Goal: Information Seeking & Learning: Learn about a topic

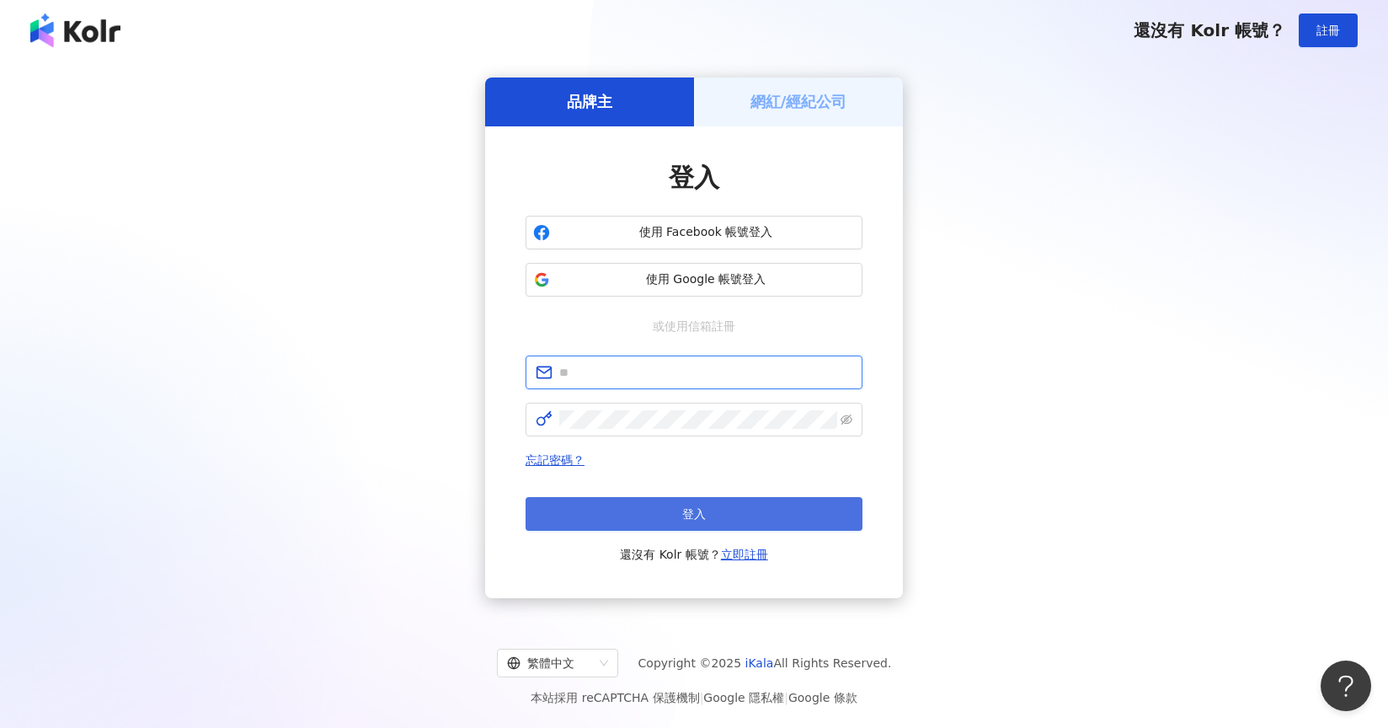
type input "**********"
click at [715, 518] on button "登入" at bounding box center [693, 514] width 337 height 34
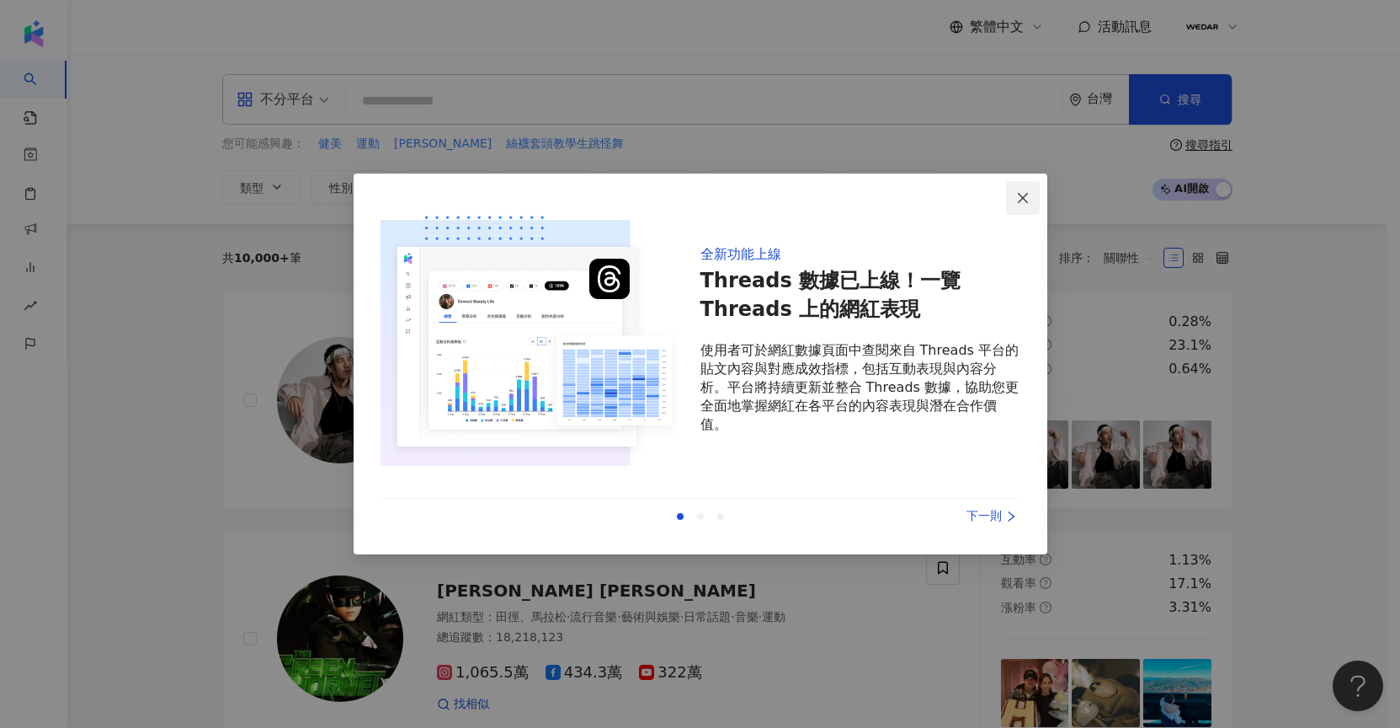
click at [1027, 194] on icon "close" at bounding box center [1022, 197] width 13 height 13
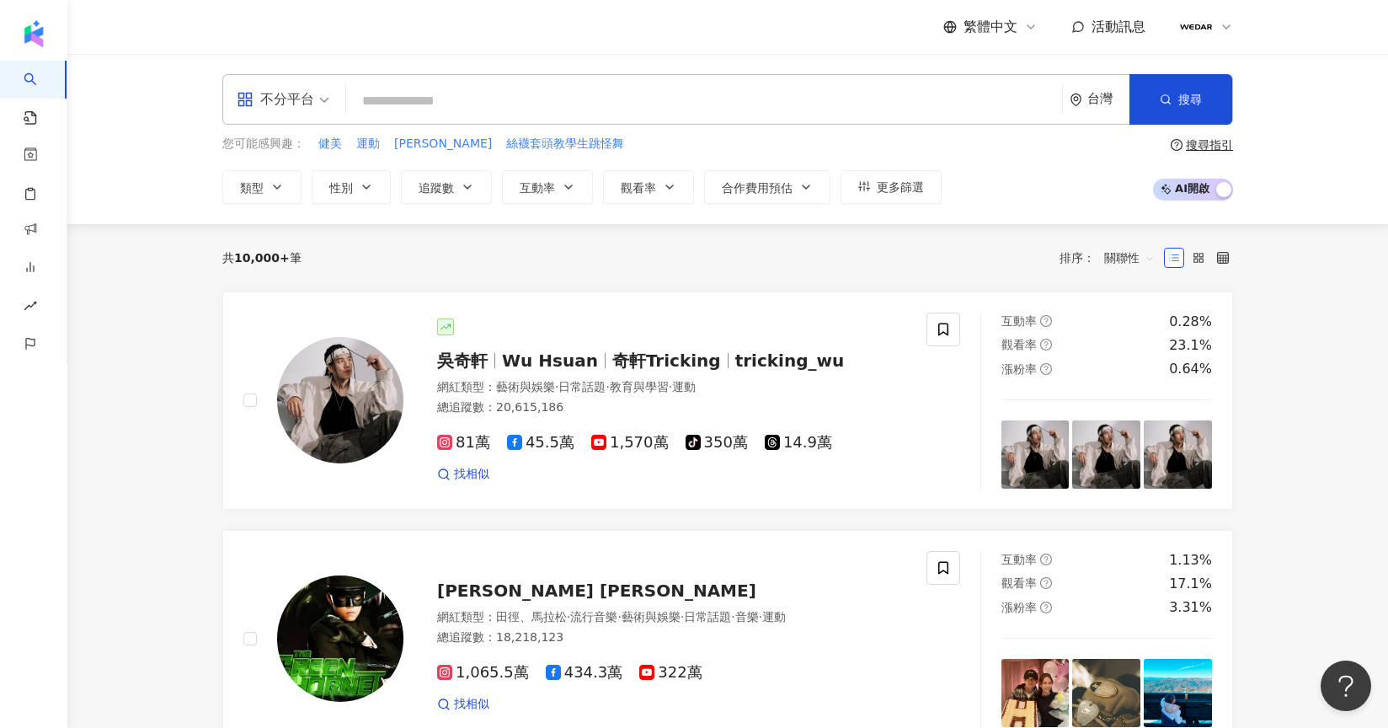
click at [288, 102] on div "不分平台" at bounding box center [275, 99] width 77 height 27
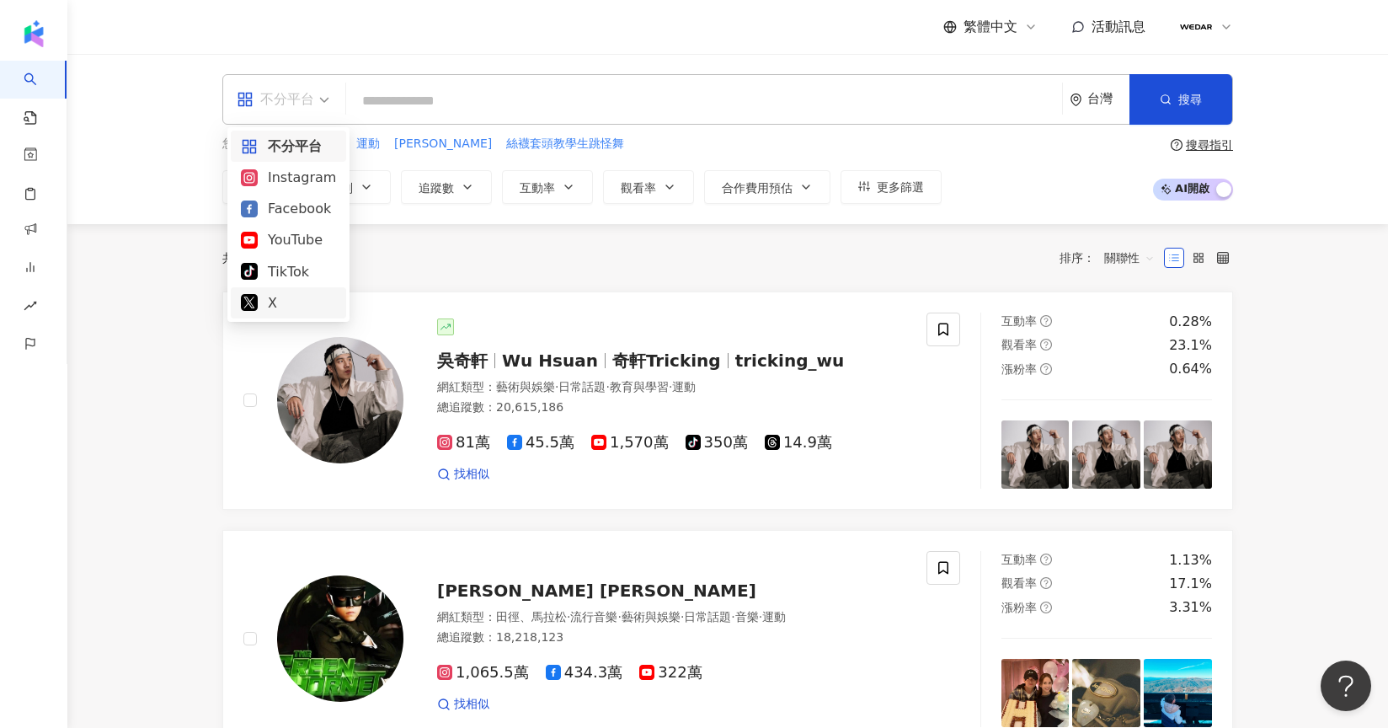
click at [300, 297] on div "X" at bounding box center [288, 302] width 95 height 21
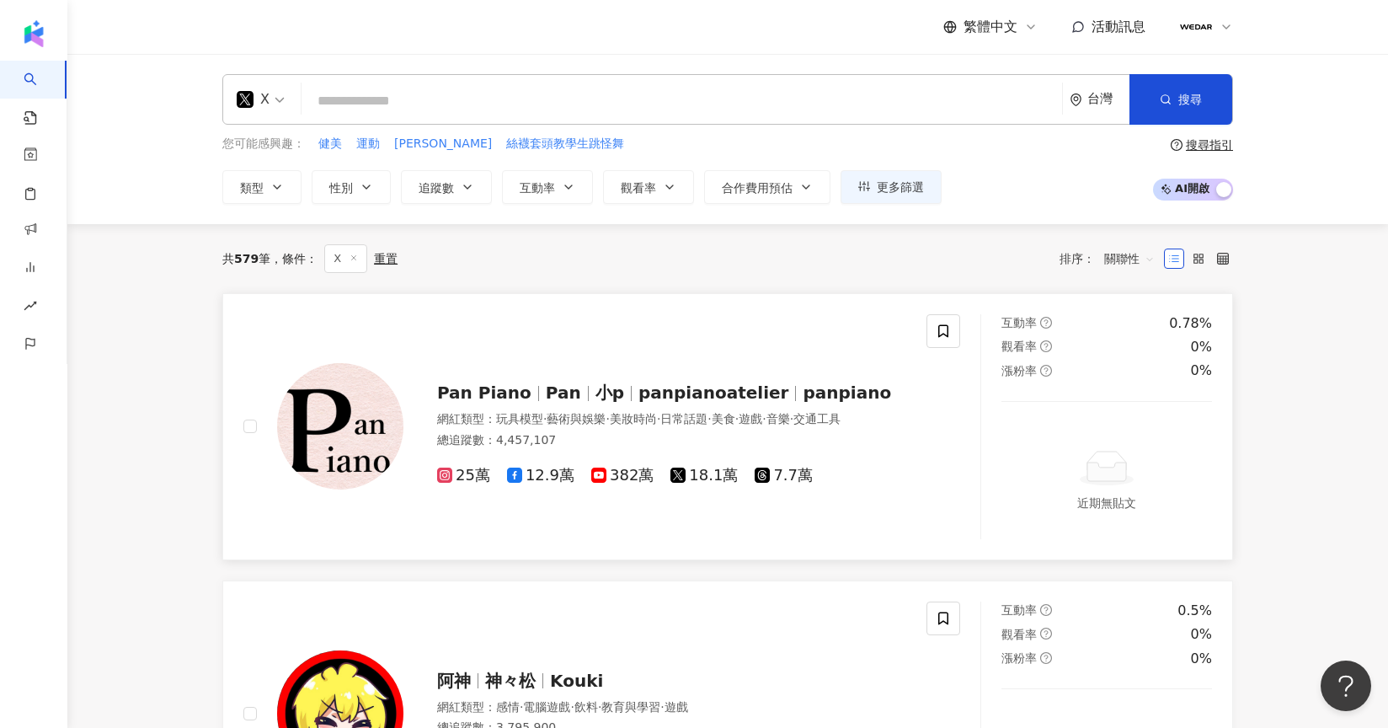
click at [786, 483] on span "7.7萬" at bounding box center [784, 476] width 58 height 18
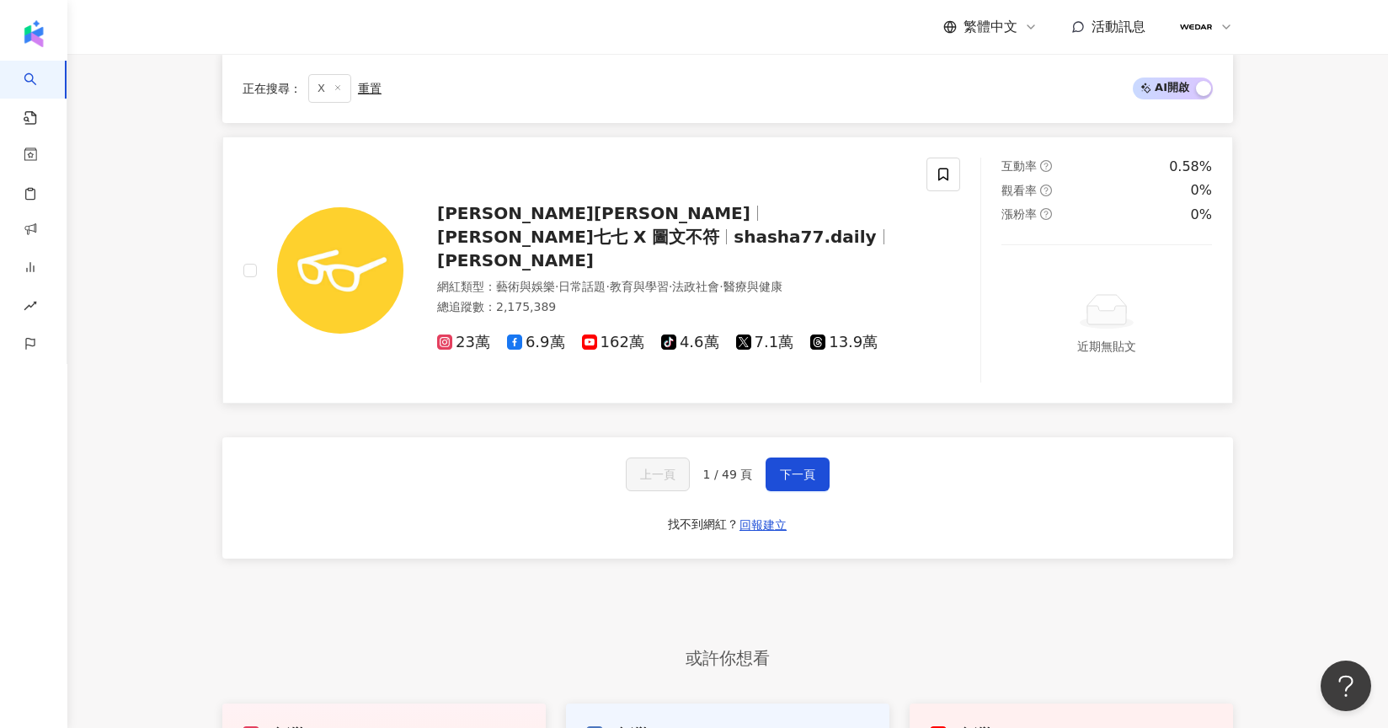
scroll to position [3325, 0]
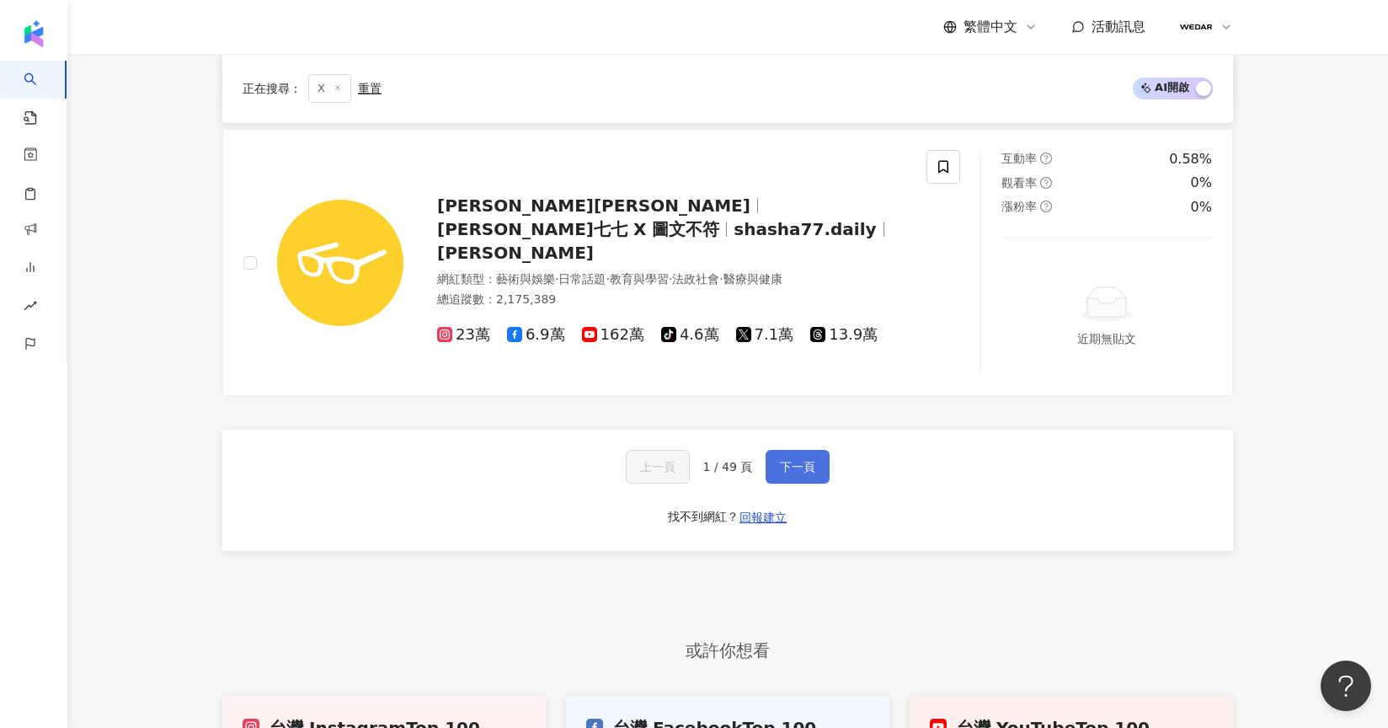
click at [808, 467] on span "下一頁" at bounding box center [797, 466] width 35 height 13
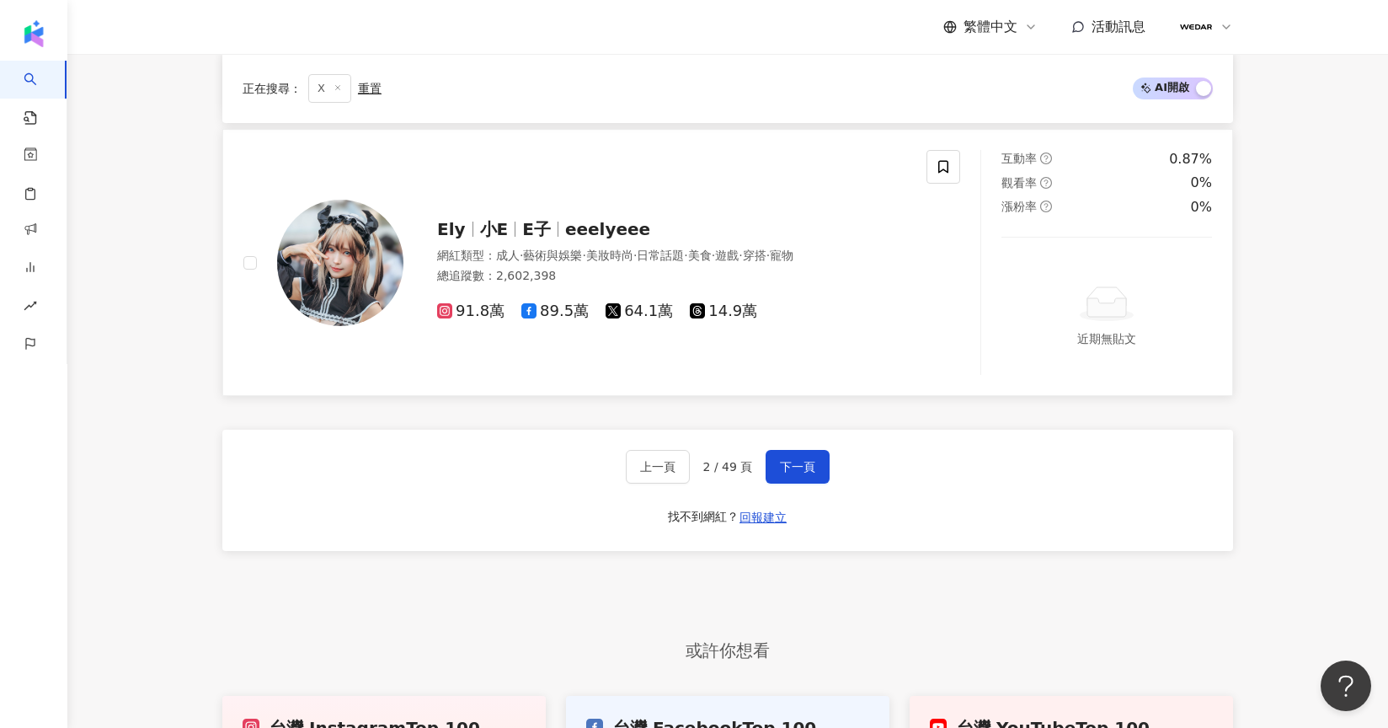
click at [621, 317] on span "64.1萬" at bounding box center [638, 311] width 67 height 18
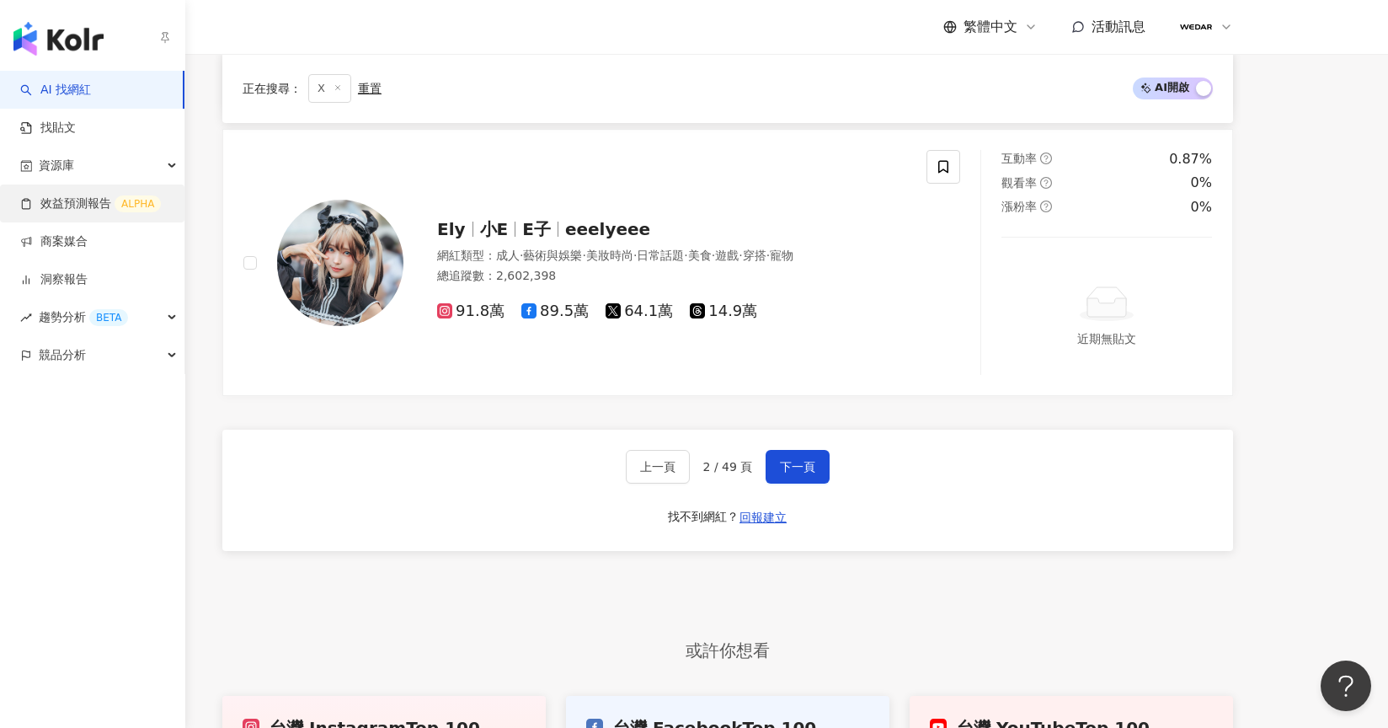
click at [91, 210] on link "效益預測報告 ALPHA" at bounding box center [90, 203] width 141 height 17
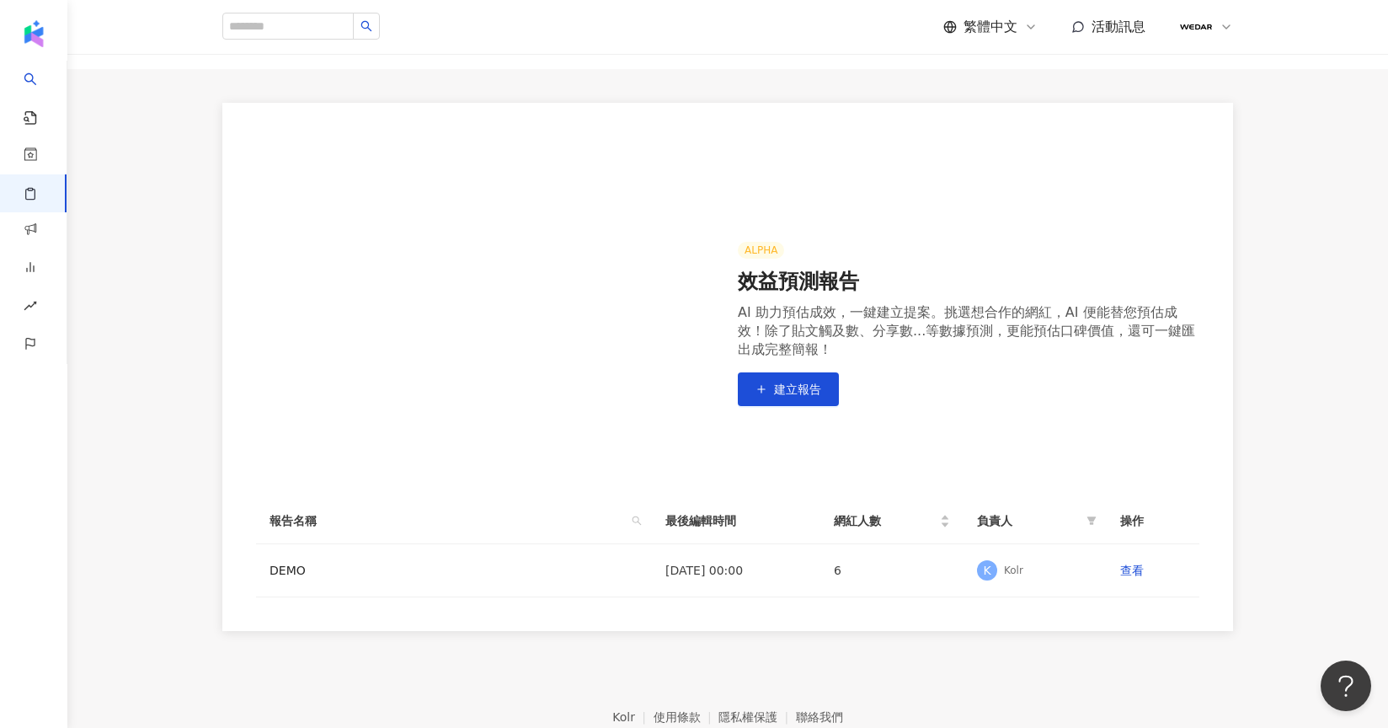
scroll to position [97, 0]
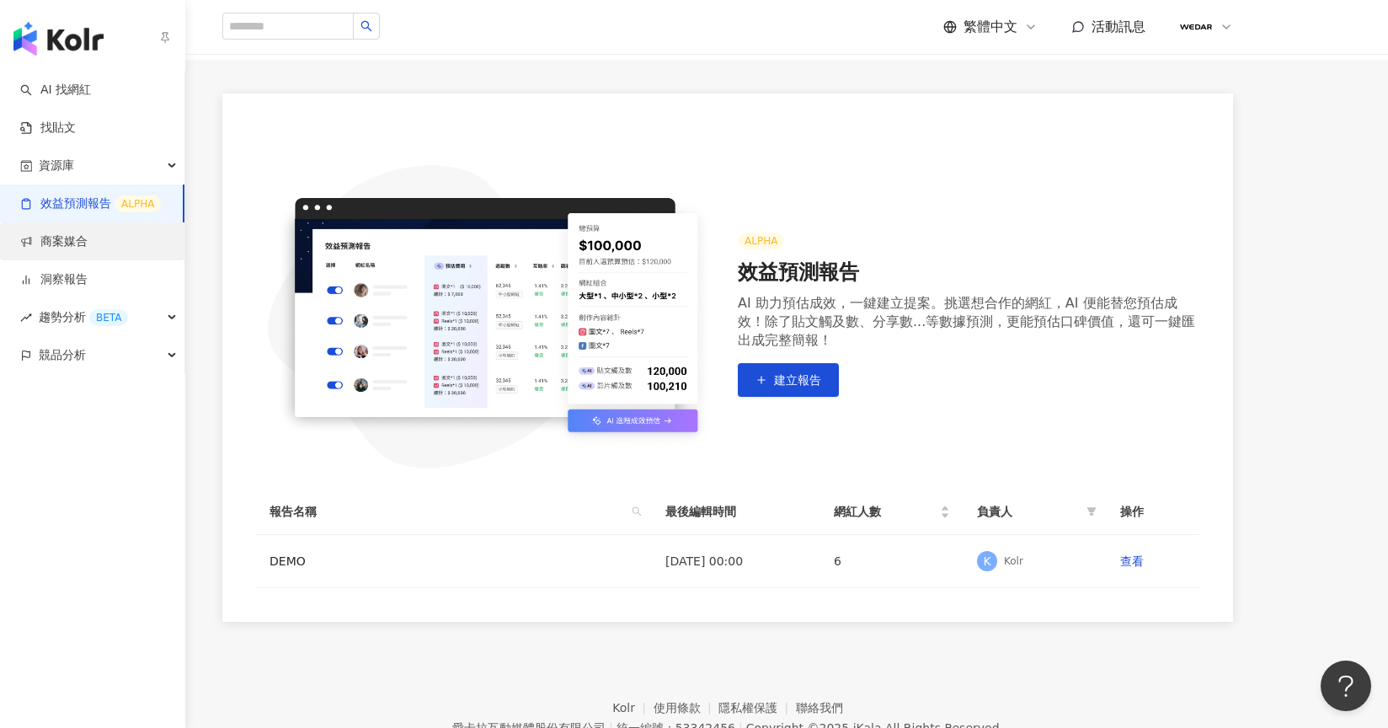
click at [72, 250] on link "商案媒合" at bounding box center [53, 241] width 67 height 17
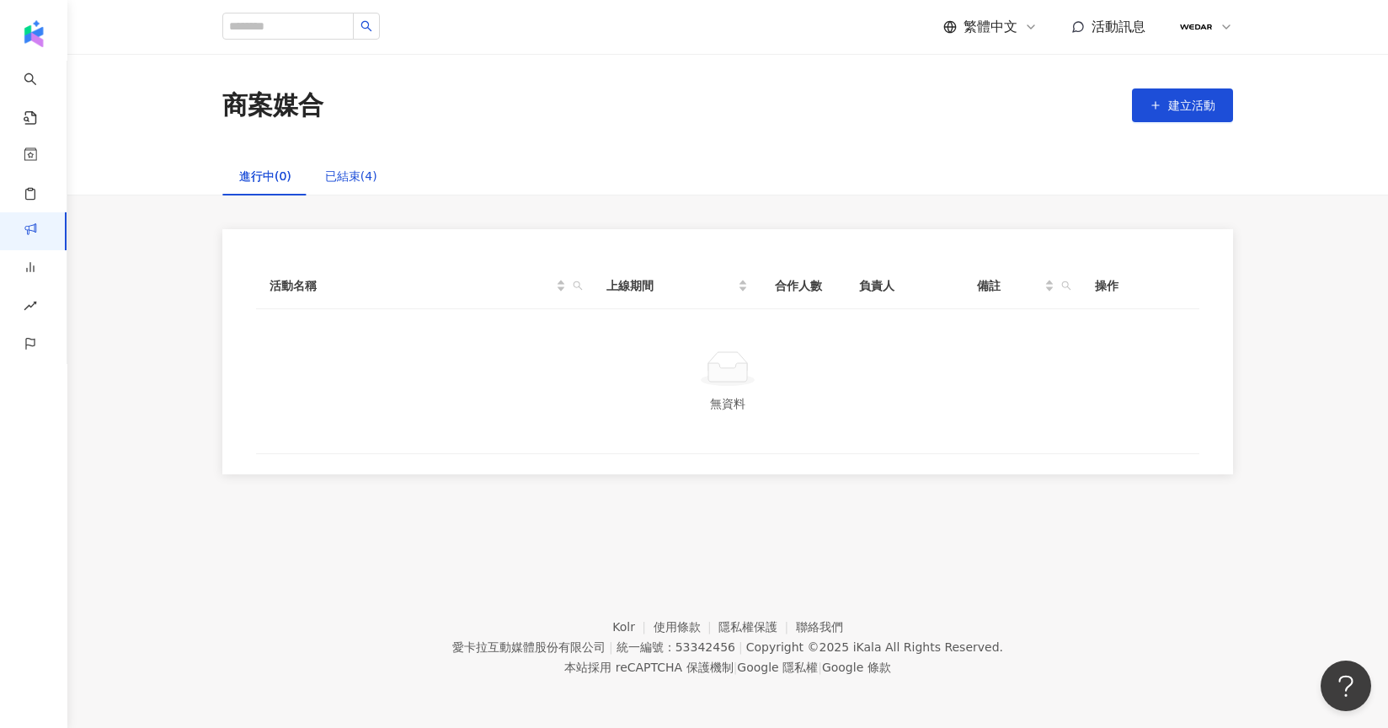
click at [359, 182] on div "已結束(4)" at bounding box center [351, 176] width 52 height 19
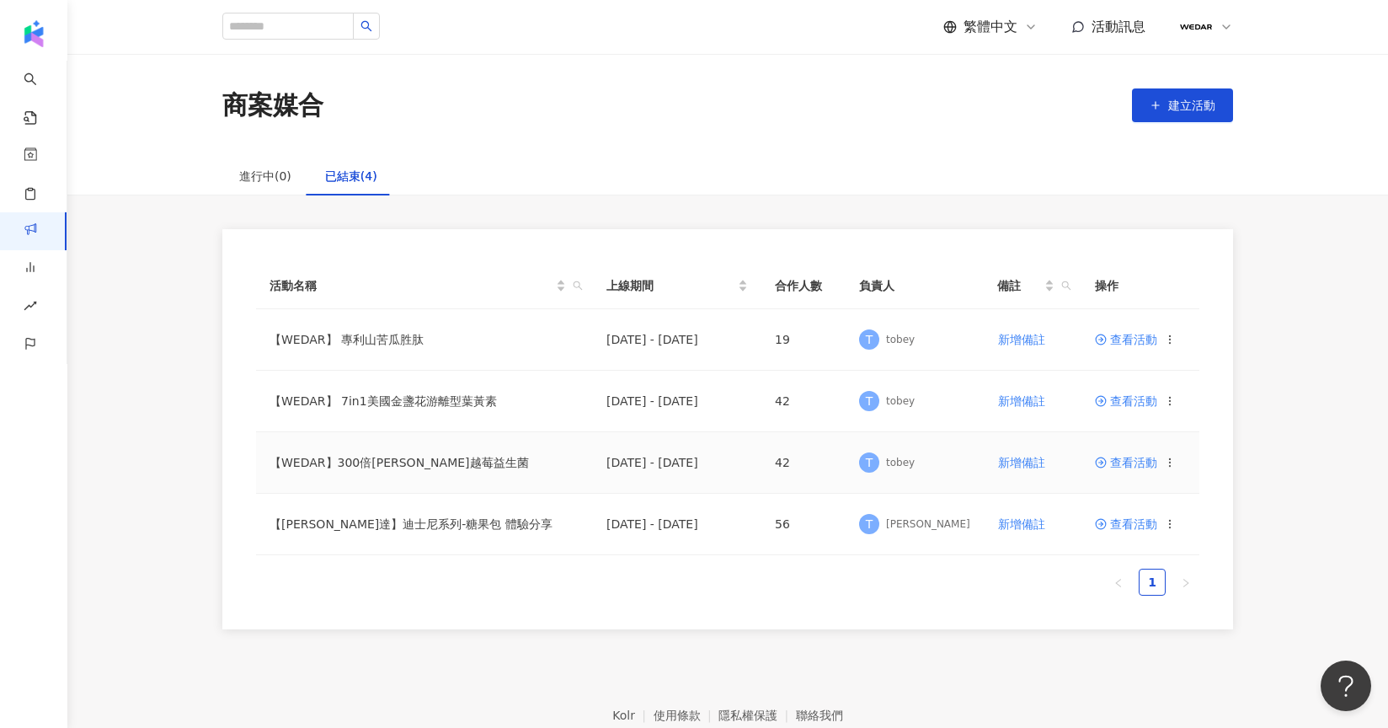
click at [1123, 464] on span "查看活動" at bounding box center [1126, 462] width 62 height 12
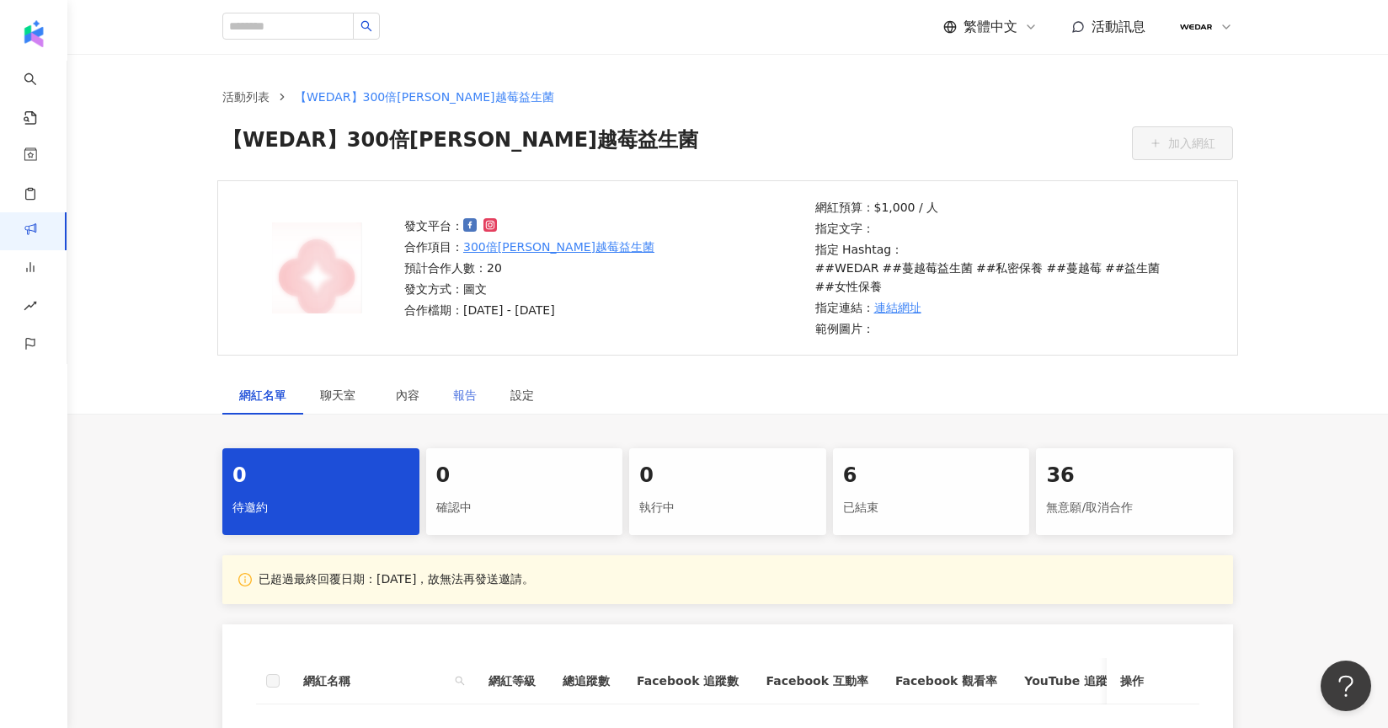
click at [483, 376] on div "報告" at bounding box center [464, 395] width 57 height 39
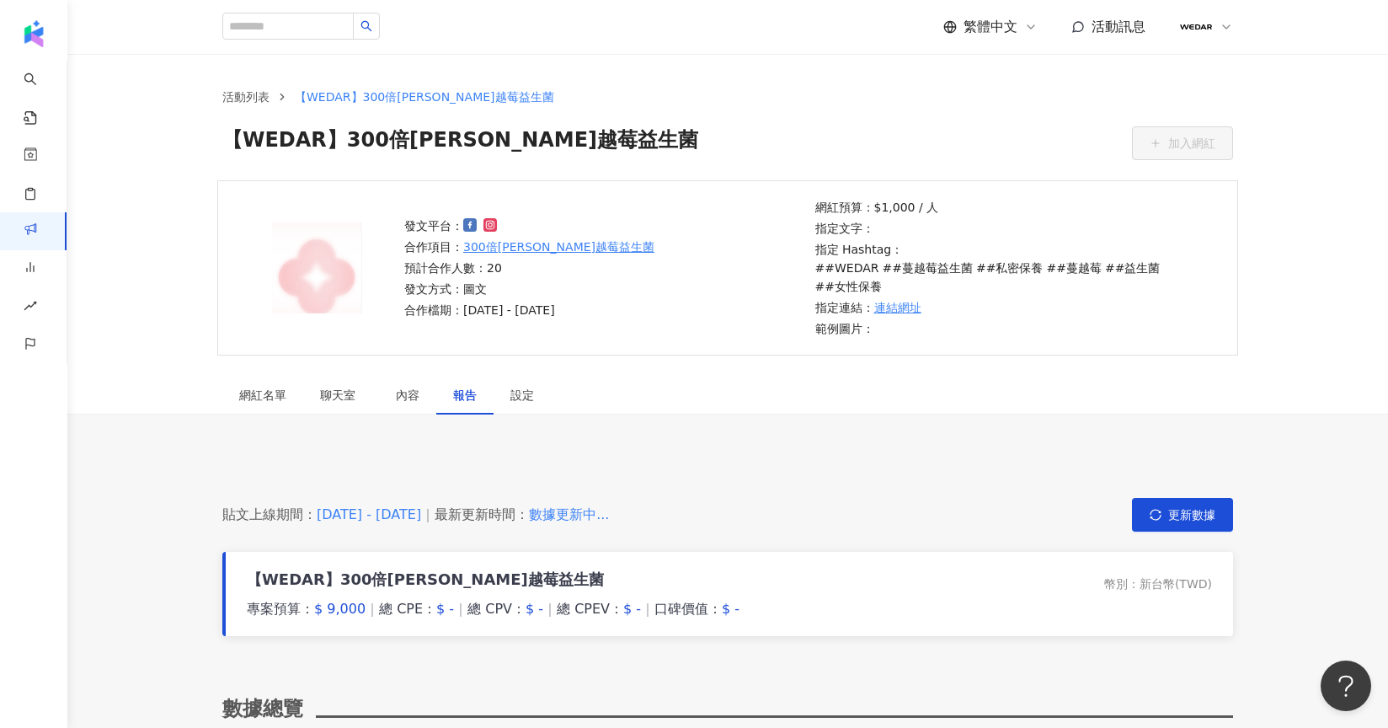
click at [604, 505] on div "數據更新中..." at bounding box center [569, 514] width 80 height 19
click at [1193, 508] on span "更新數據" at bounding box center [1191, 514] width 47 height 13
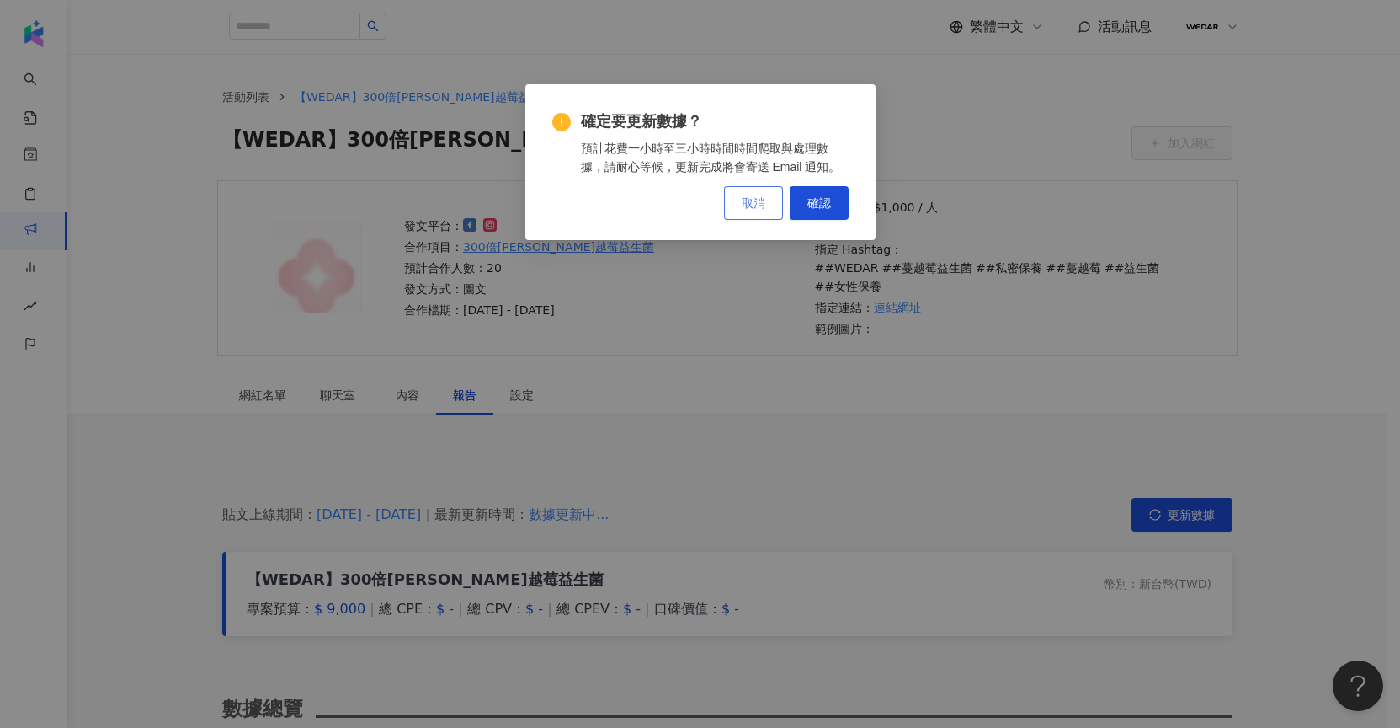
click at [755, 213] on button "取消" at bounding box center [753, 203] width 59 height 34
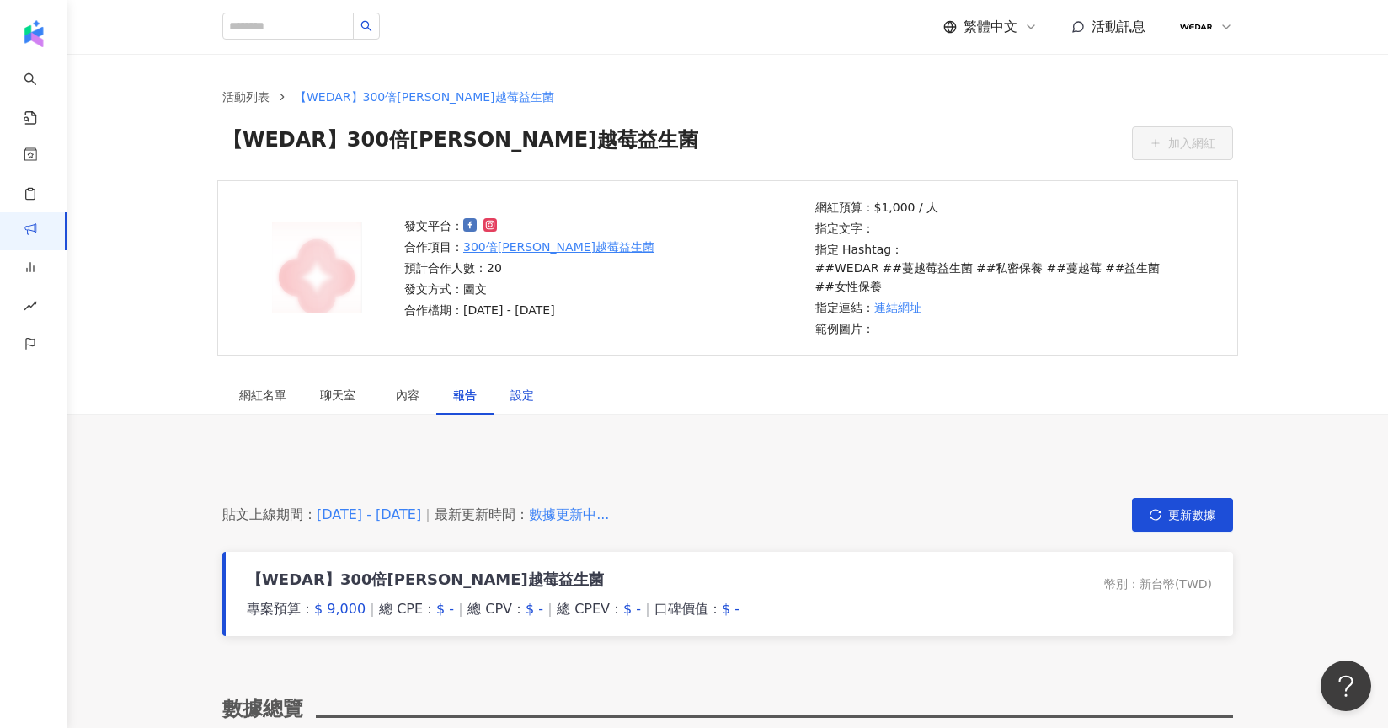
click at [522, 386] on div "設定" at bounding box center [522, 395] width 24 height 19
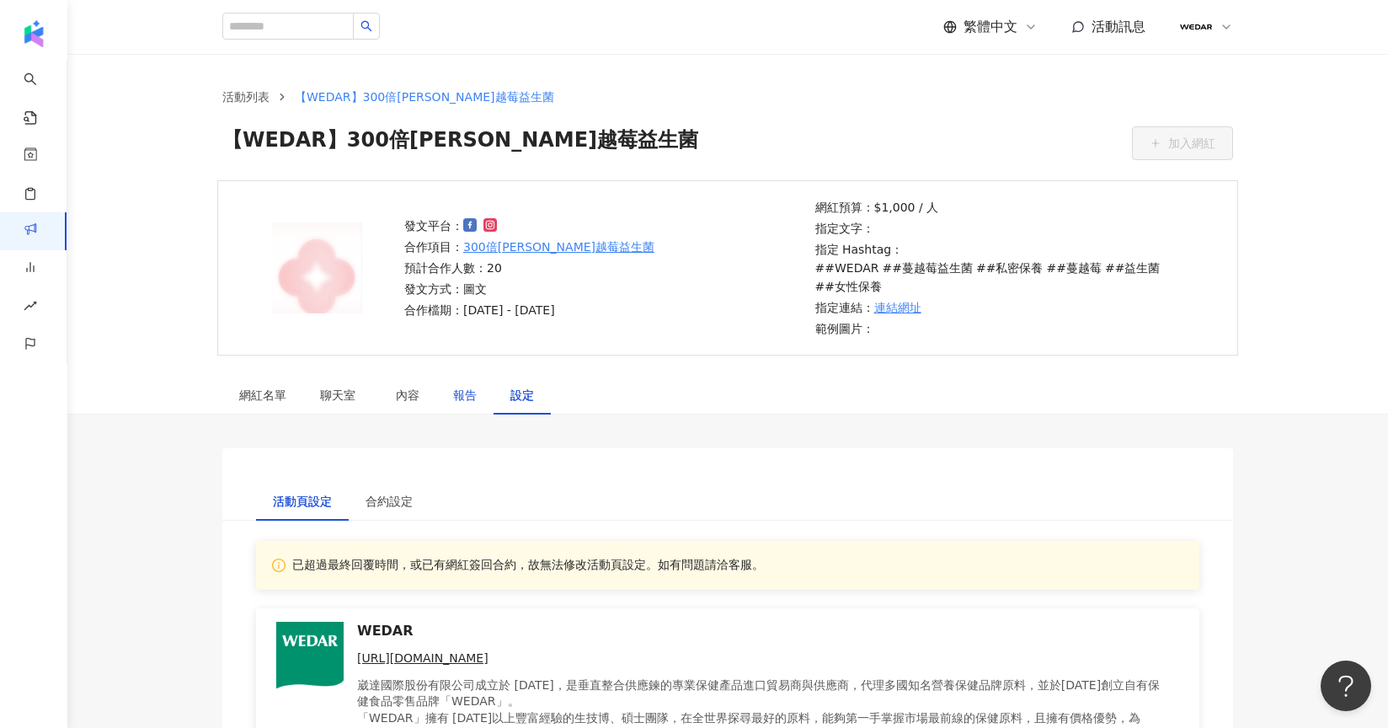
click at [472, 386] on div "報告" at bounding box center [465, 395] width 24 height 19
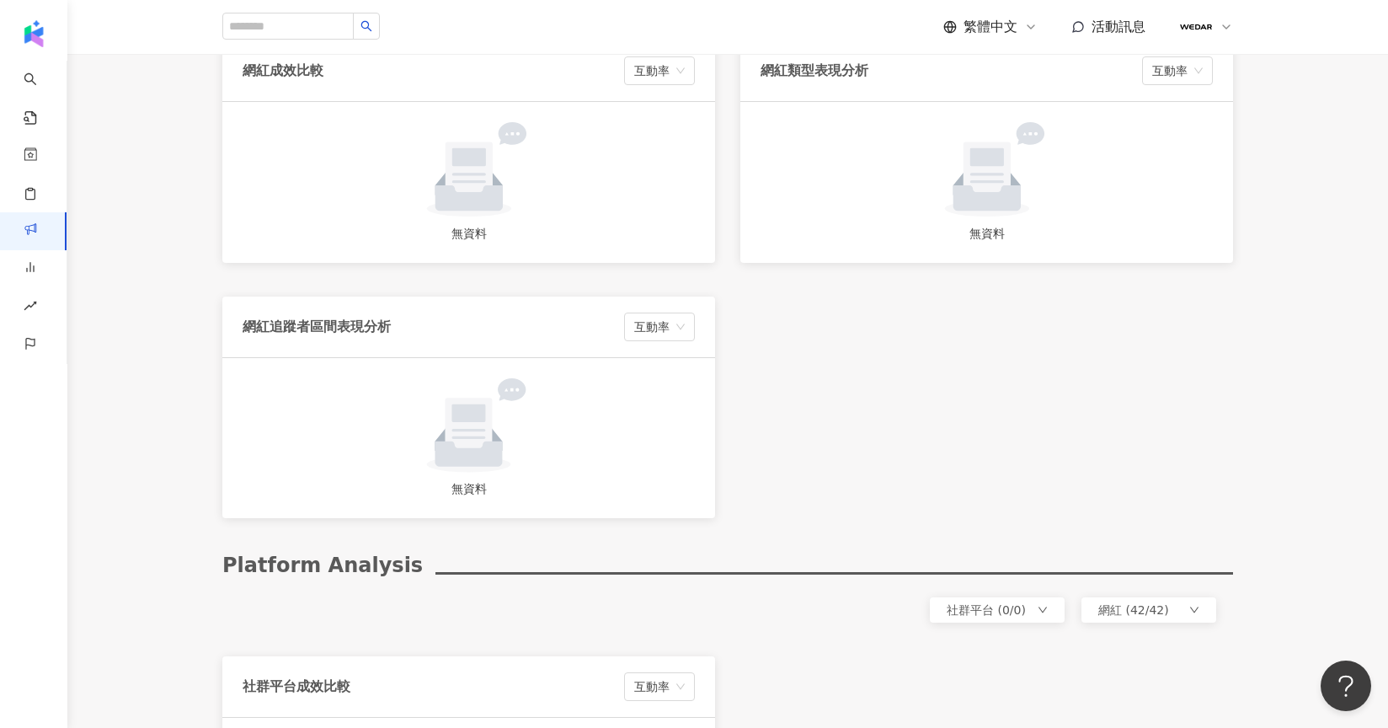
scroll to position [1091, 0]
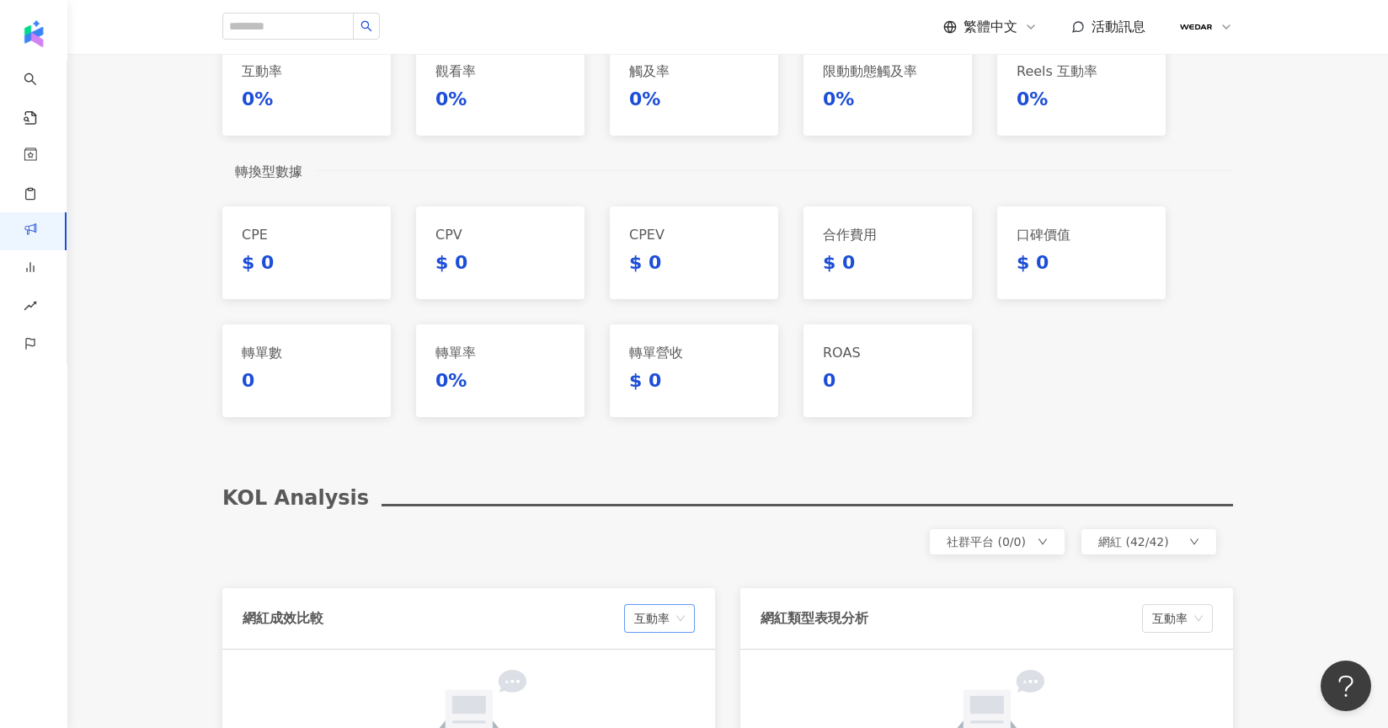
click at [659, 605] on span "互動率" at bounding box center [659, 618] width 51 height 27
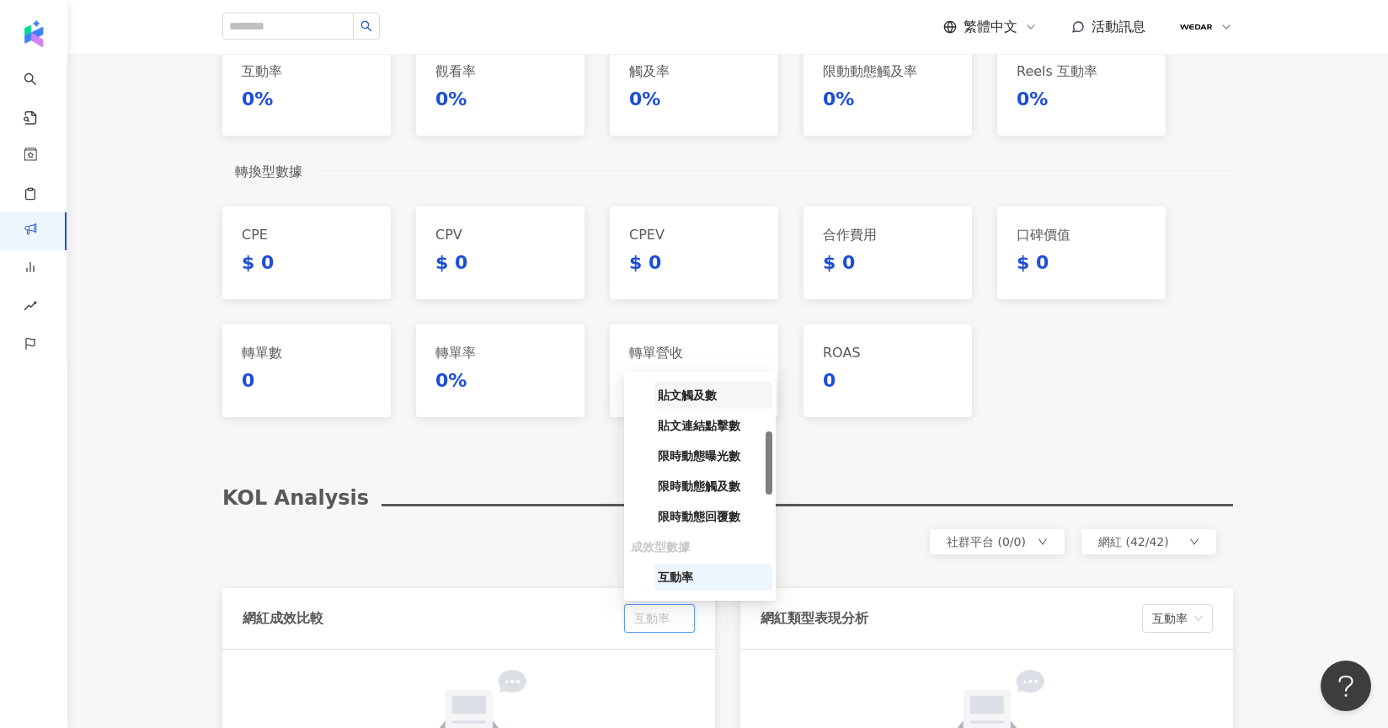
click at [685, 388] on span "貼文觸及數" at bounding box center [687, 394] width 59 height 13
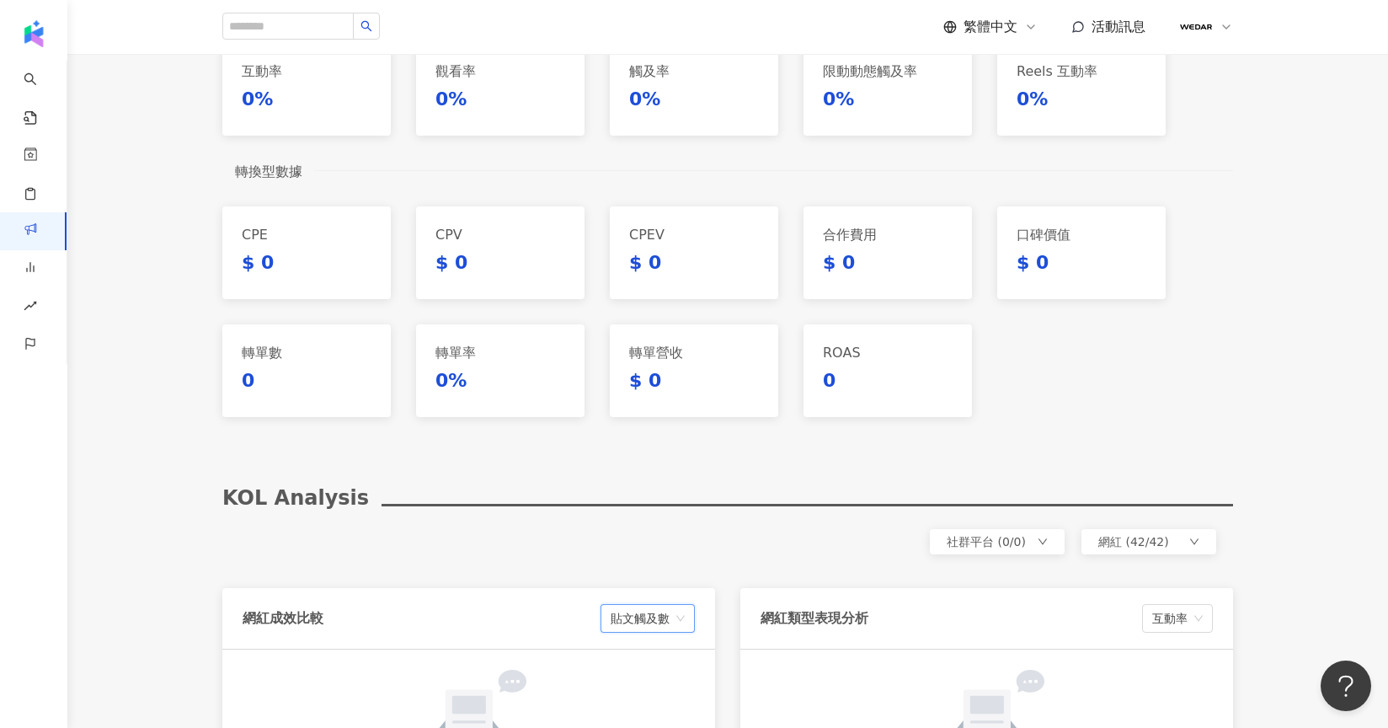
click at [1158, 535] on span "網紅 (42/42)" at bounding box center [1133, 541] width 71 height 13
click at [1095, 596] on div "網紅類型表現分析 互動率" at bounding box center [986, 618] width 493 height 61
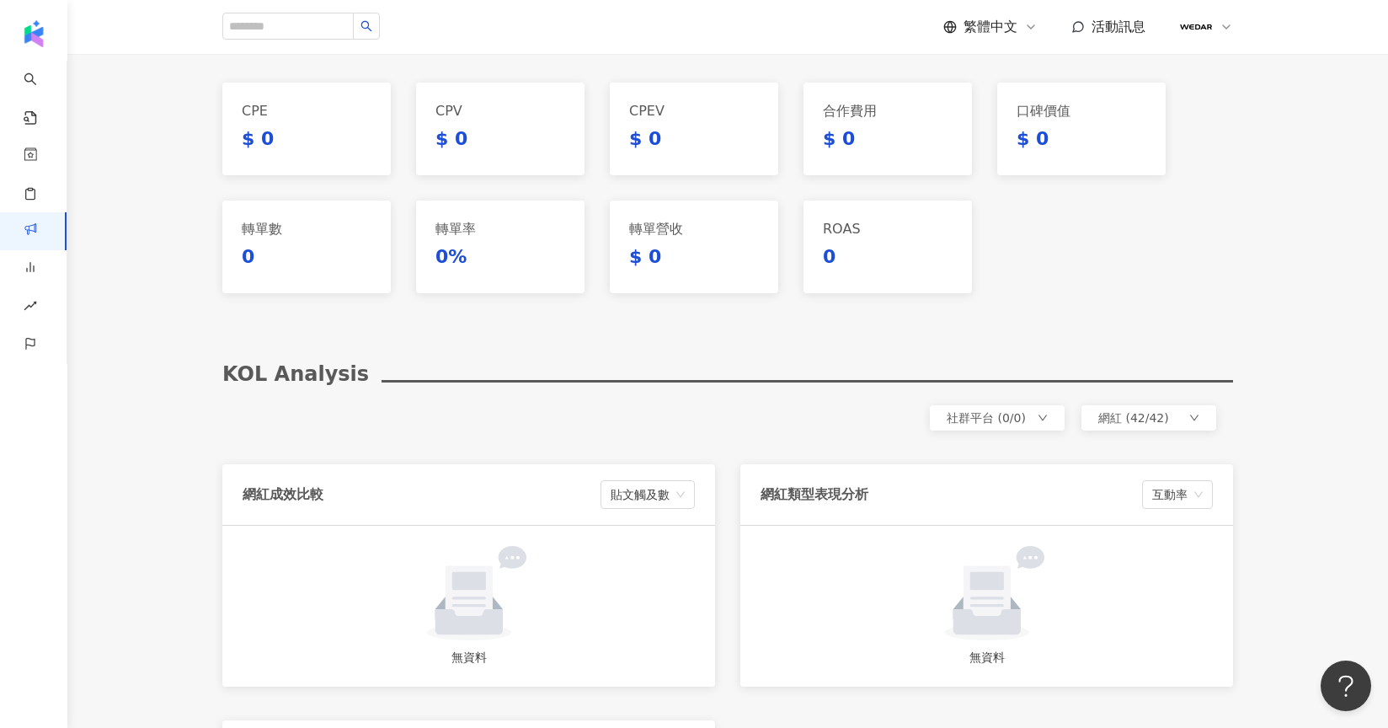
scroll to position [1463, 0]
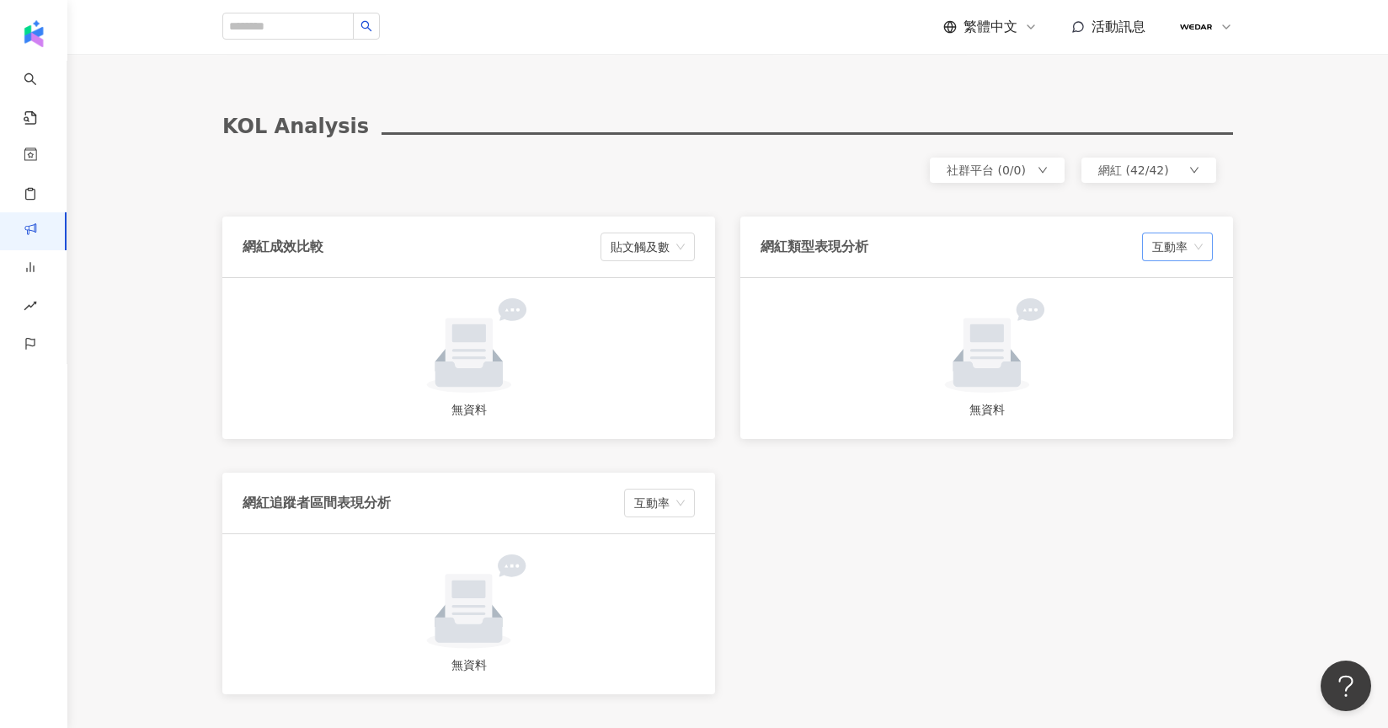
click at [1192, 238] on span "互動率" at bounding box center [1177, 246] width 51 height 27
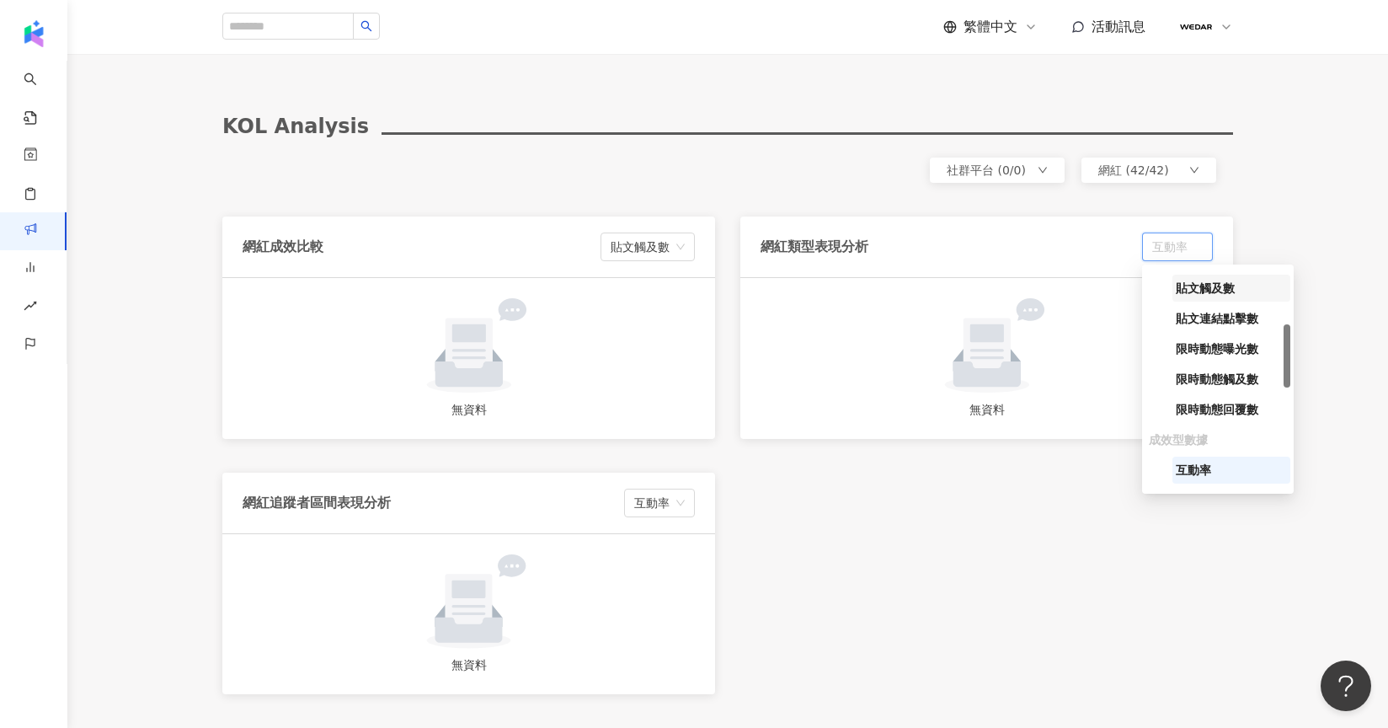
click at [1216, 281] on span "貼文觸及數" at bounding box center [1205, 287] width 59 height 13
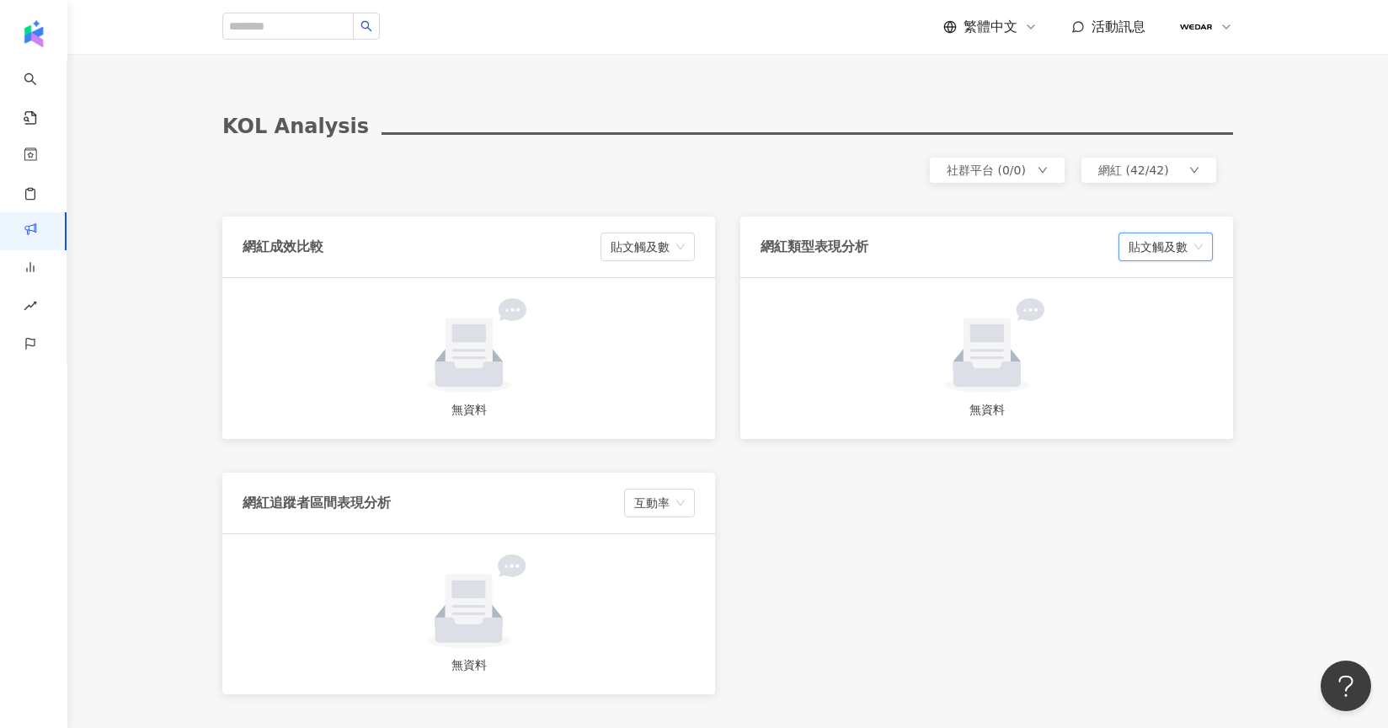
click at [1201, 333] on div "無資料" at bounding box center [986, 358] width 452 height 120
click at [1157, 163] on span "網紅 (42/42)" at bounding box center [1133, 169] width 71 height 13
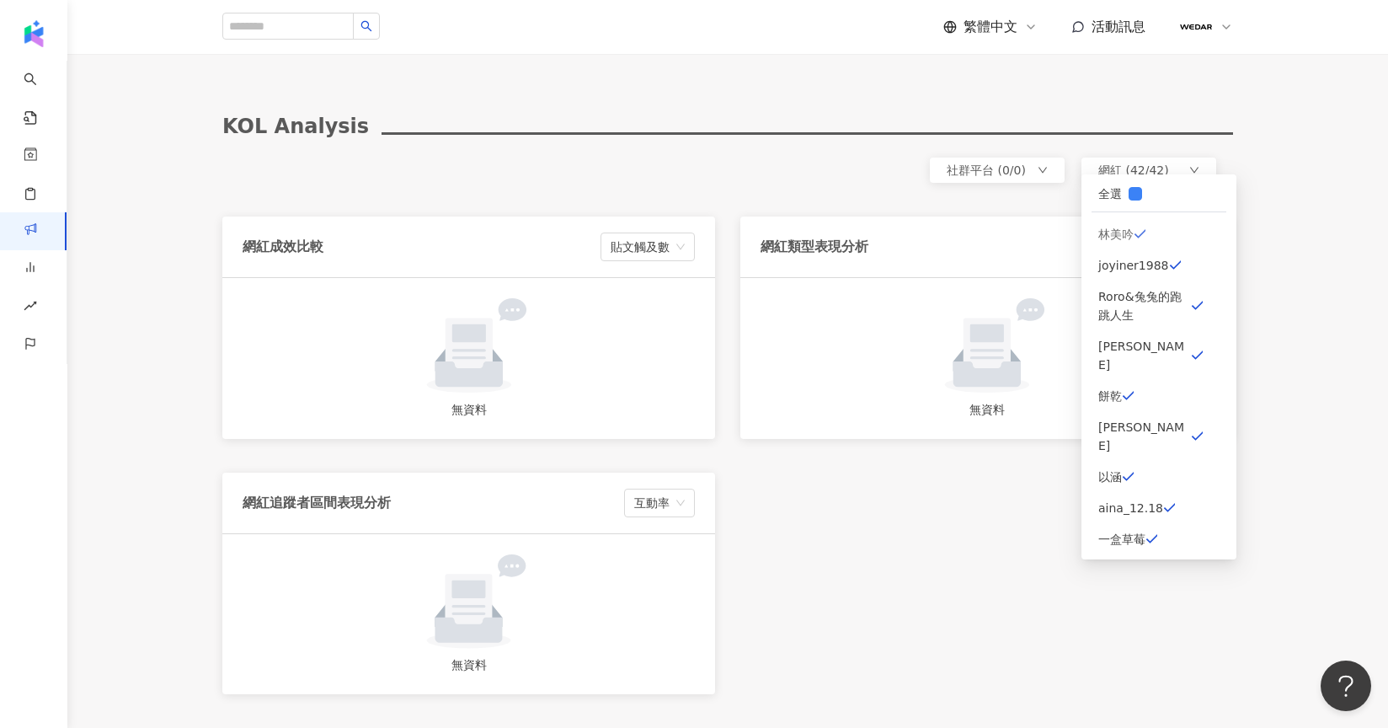
click at [1107, 236] on span "林美吟" at bounding box center [1115, 234] width 35 height 19
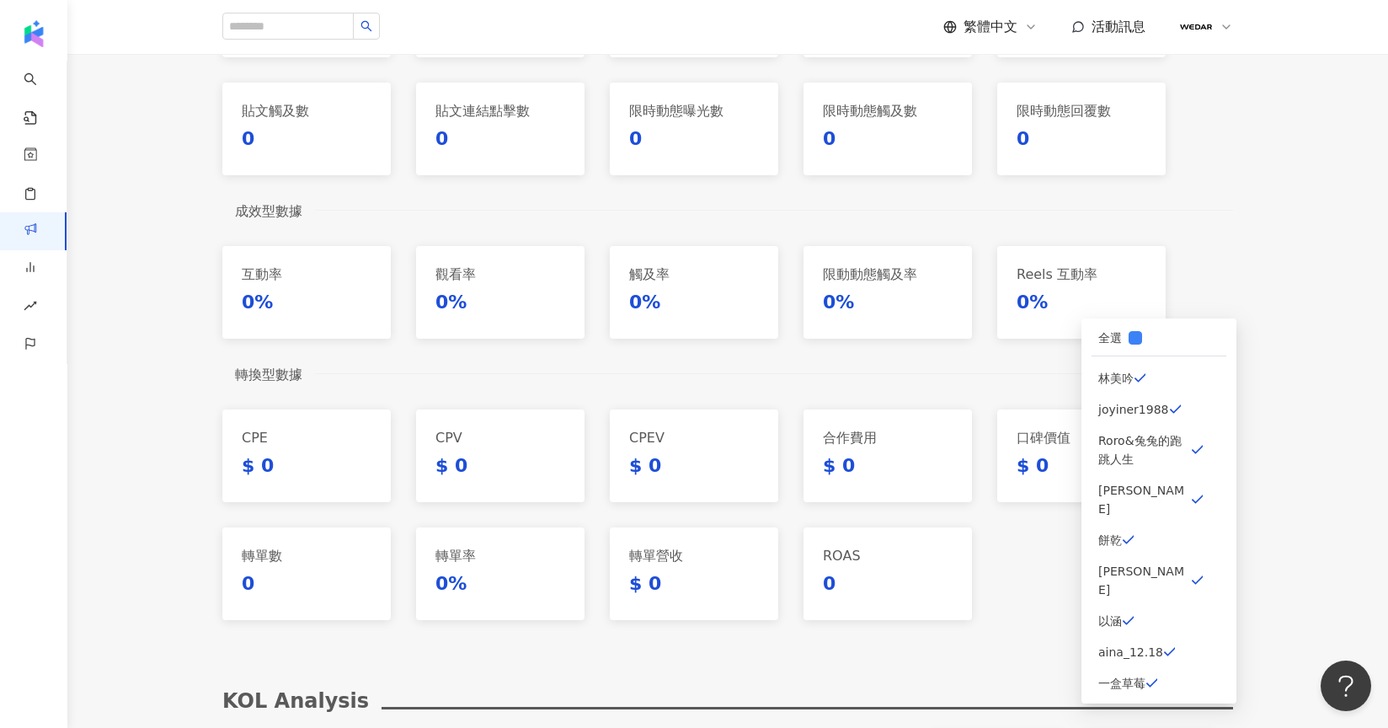
click at [1020, 409] on div "口碑價值 $ 0" at bounding box center [1081, 455] width 168 height 93
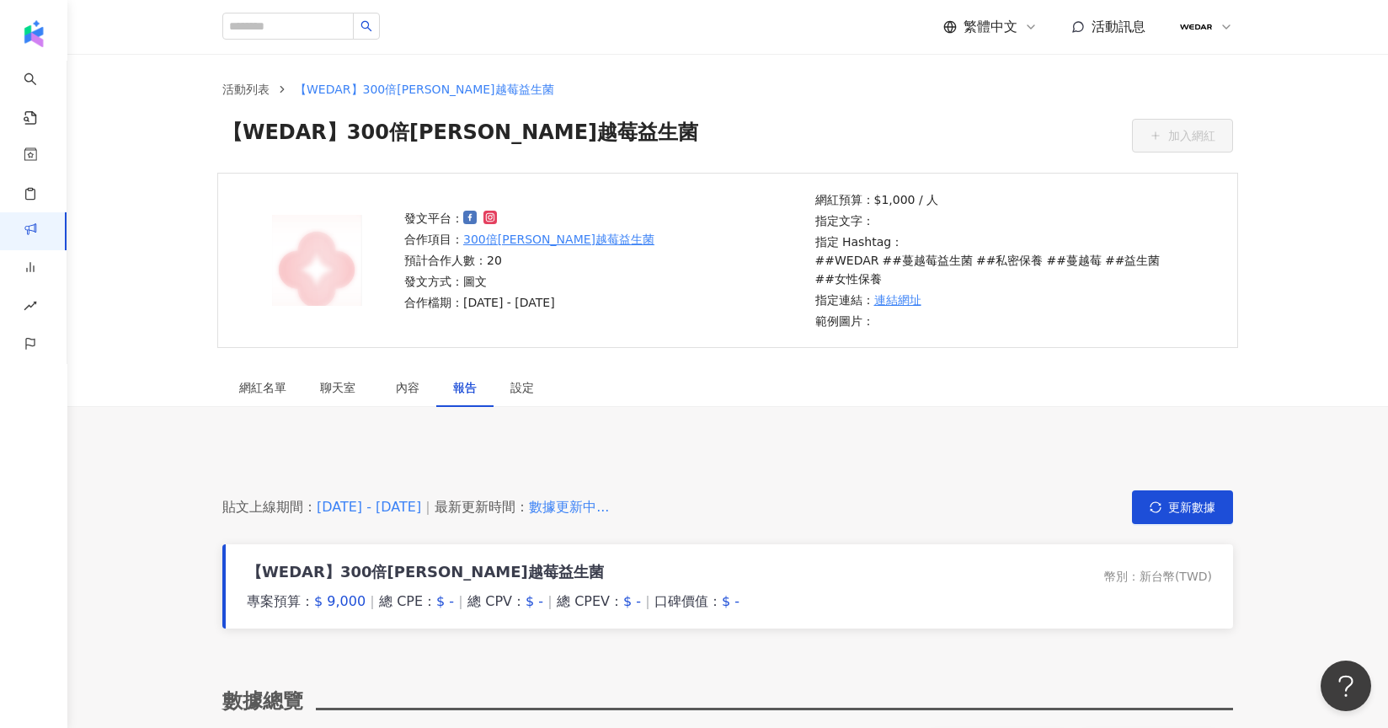
scroll to position [0, 0]
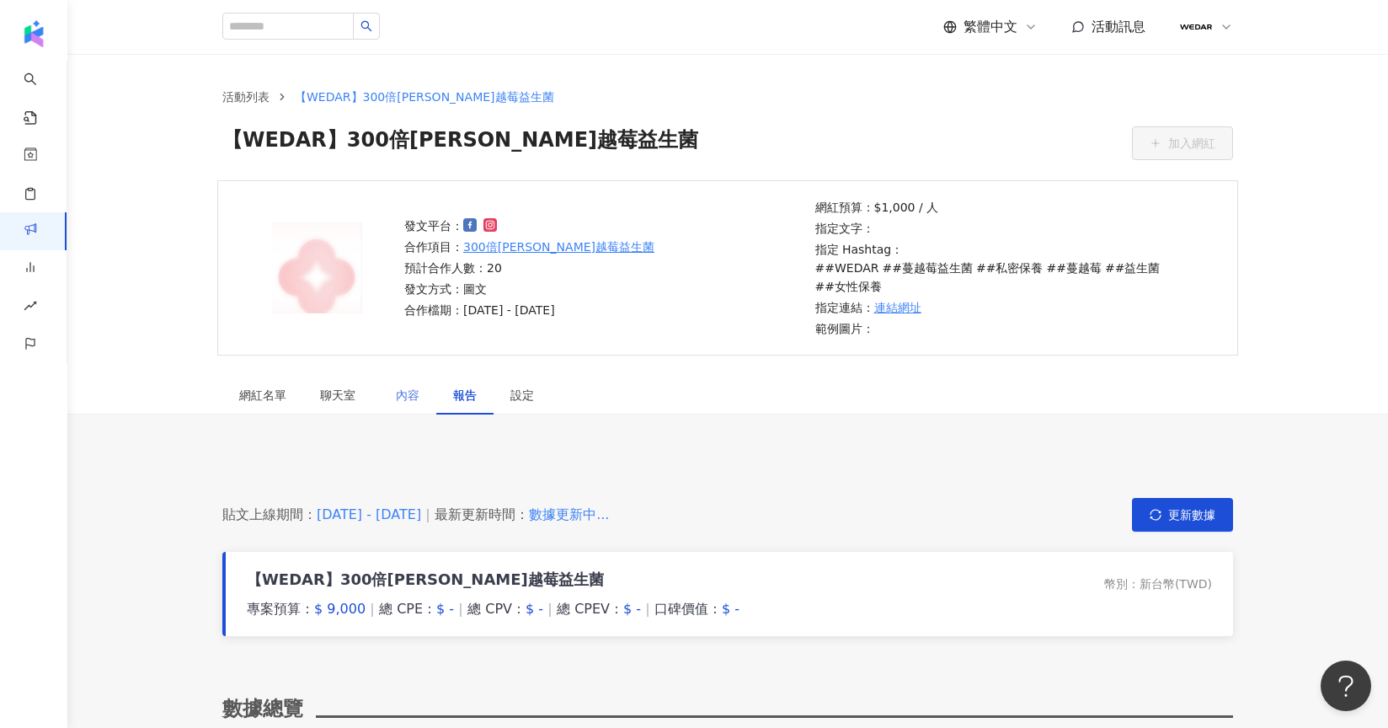
click at [420, 376] on div "內容" at bounding box center [407, 395] width 57 height 39
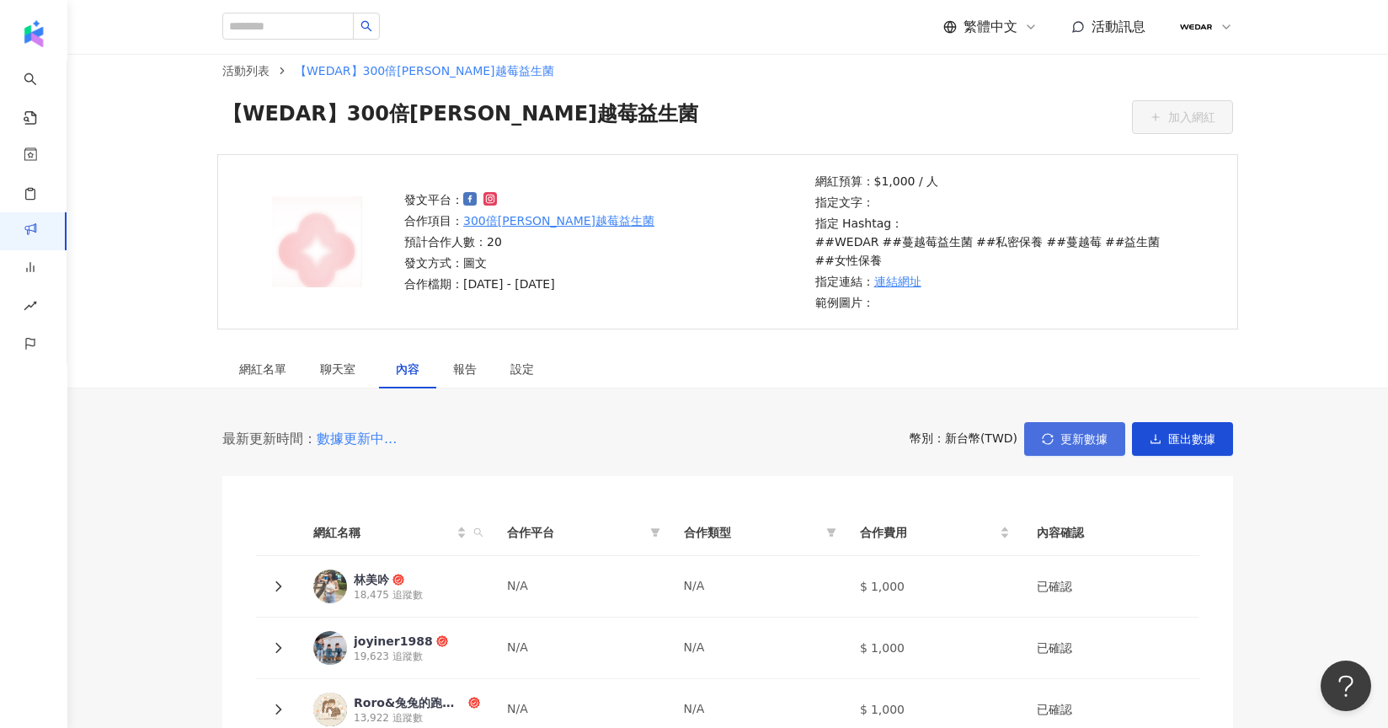
scroll to position [28, 0]
click at [1203, 430] on span "匯出數據" at bounding box center [1191, 436] width 47 height 13
click at [1050, 431] on icon "sync" at bounding box center [1048, 437] width 12 height 12
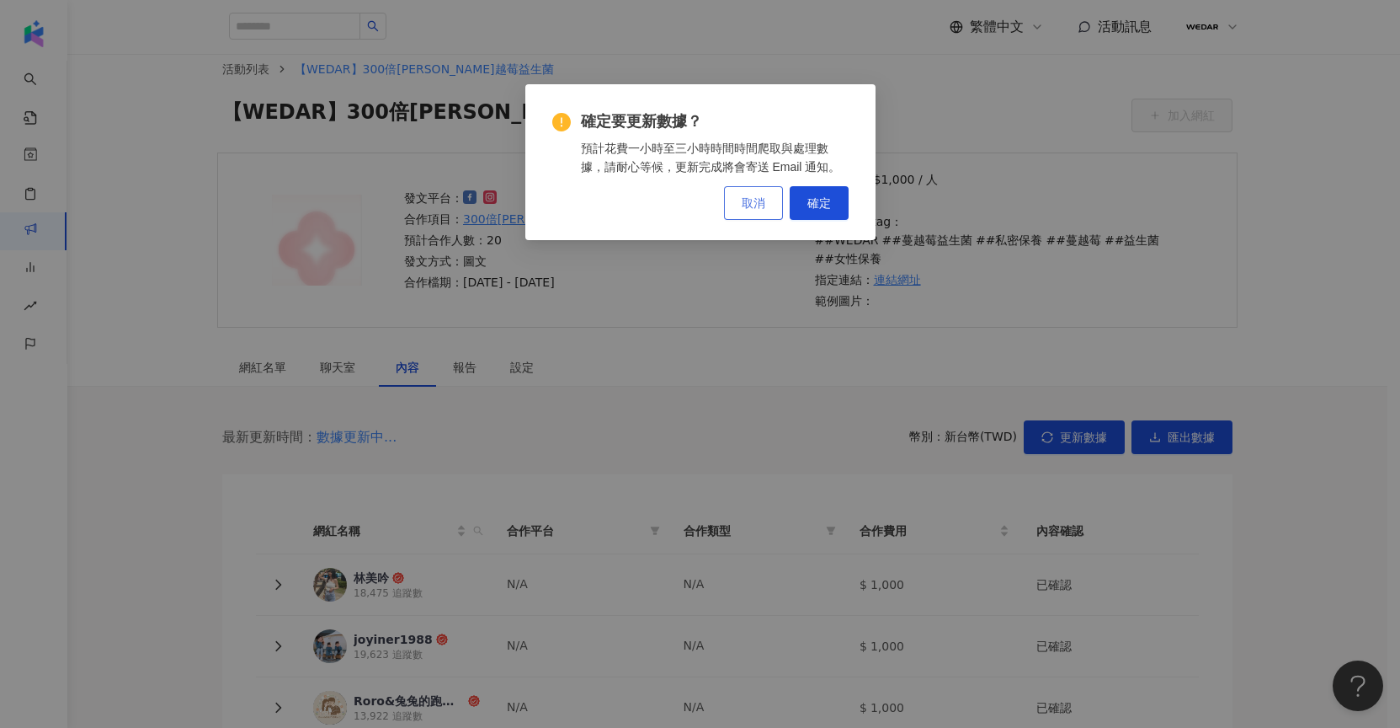
click at [749, 214] on button "取消" at bounding box center [753, 203] width 59 height 34
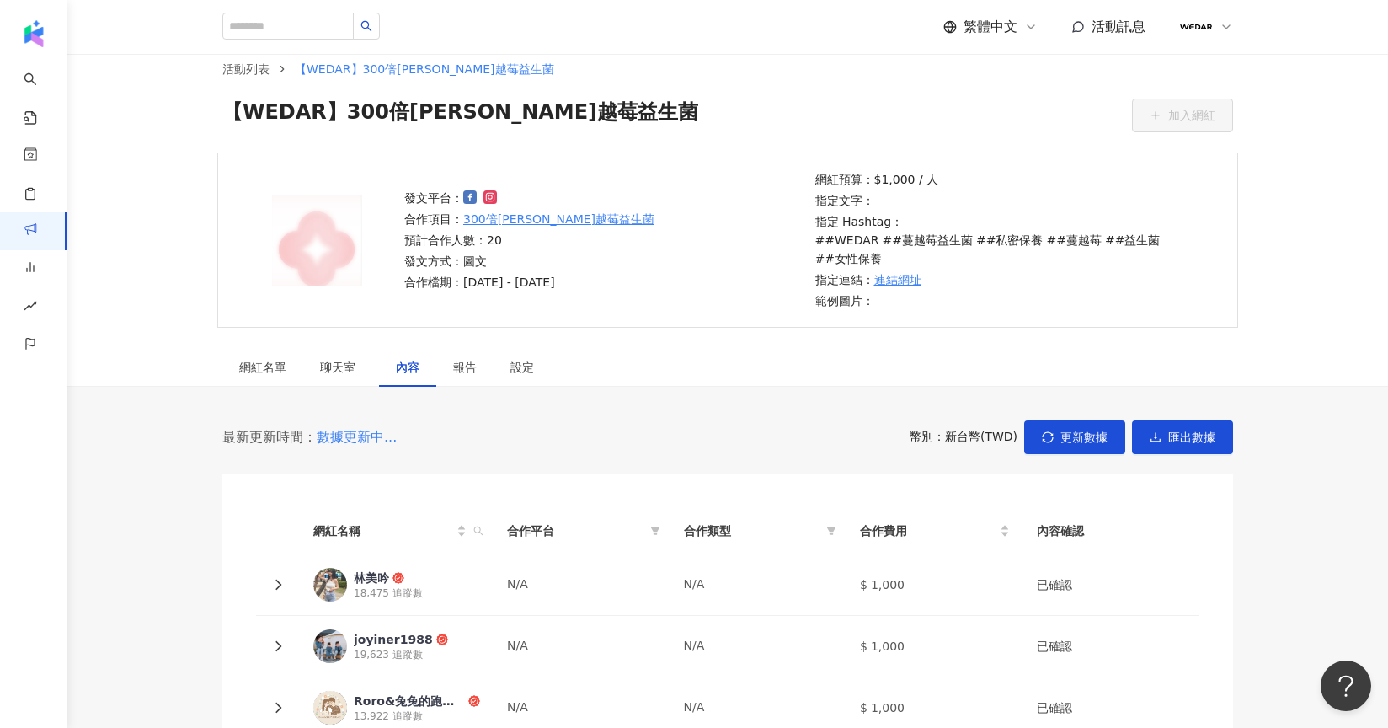
scroll to position [418, 0]
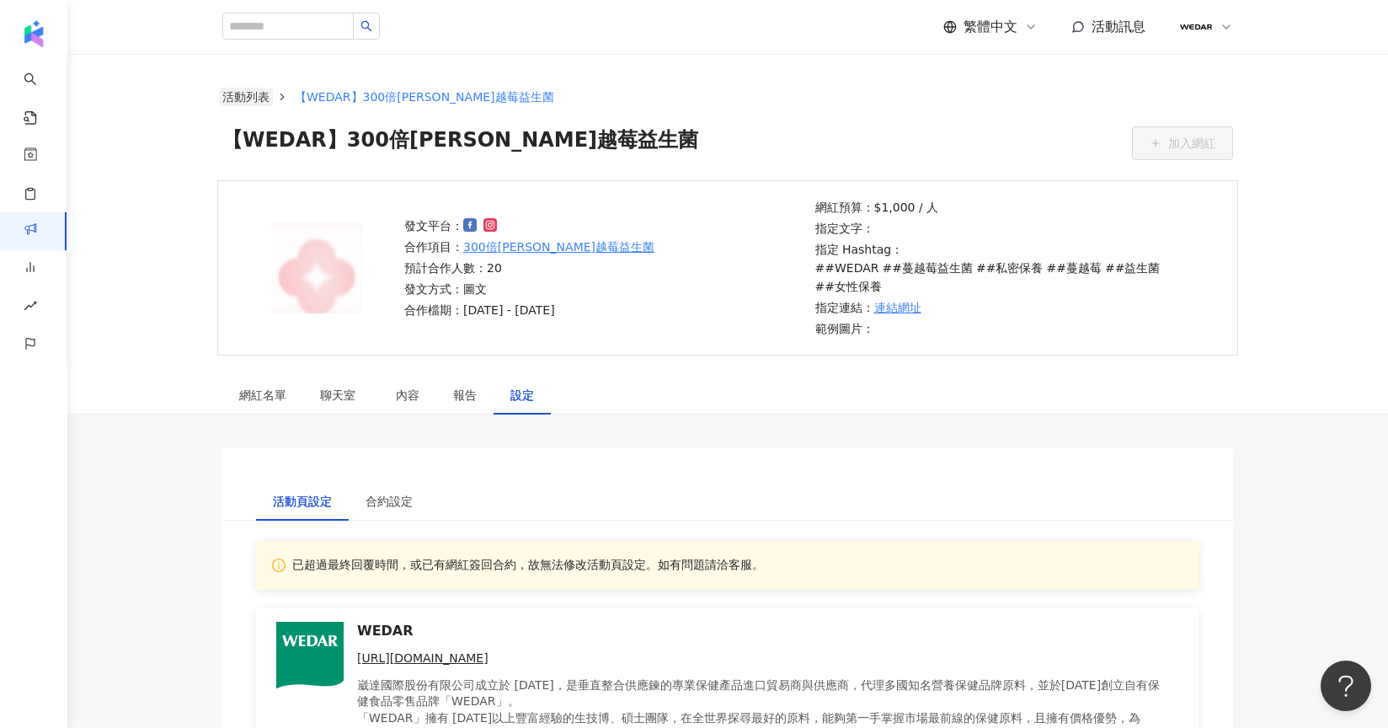
click at [256, 94] on link "活動列表" at bounding box center [246, 97] width 54 height 19
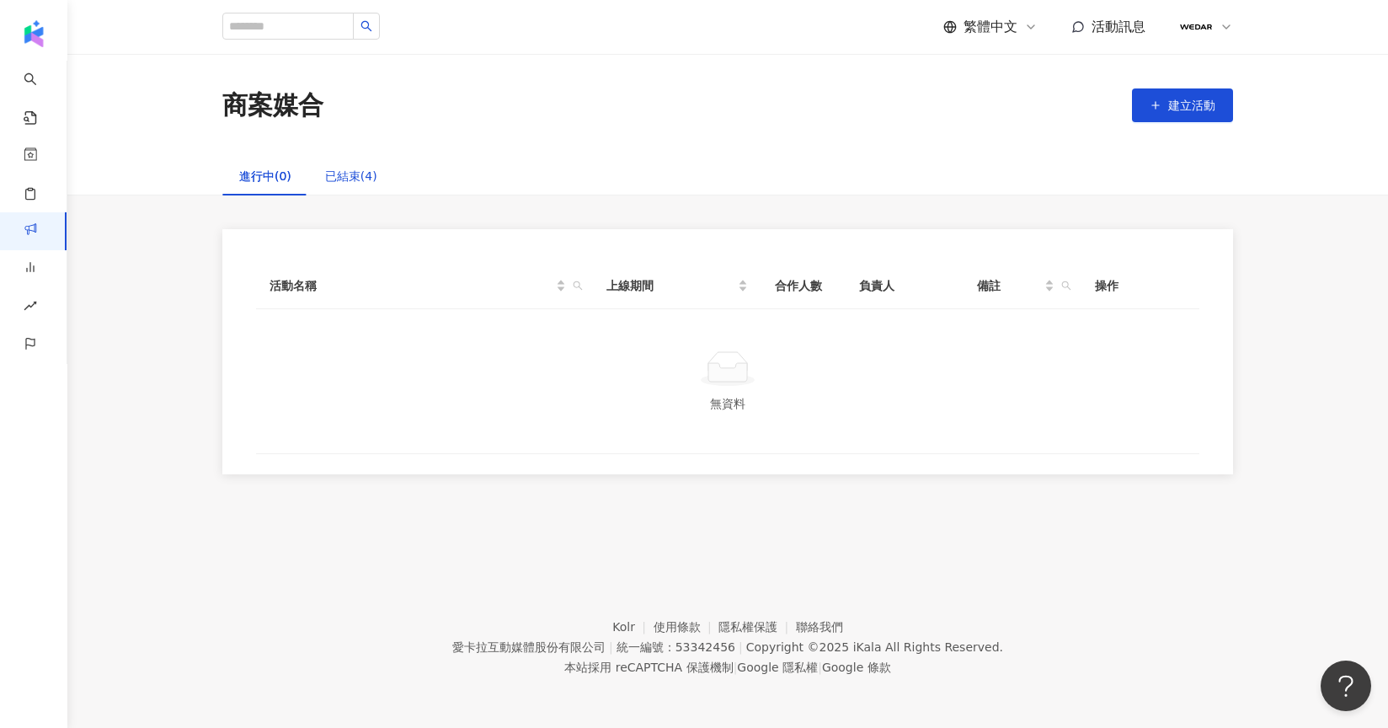
click at [339, 173] on div "已結束(4)" at bounding box center [351, 176] width 52 height 19
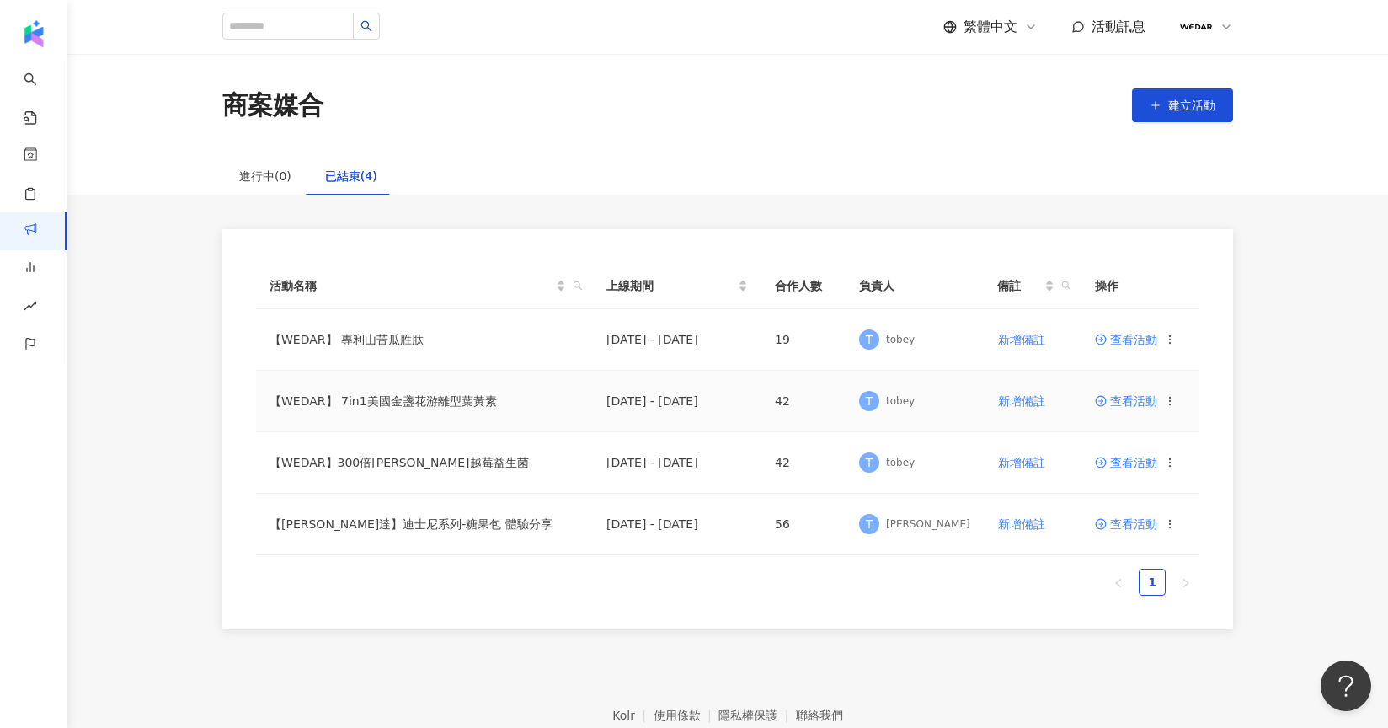
click at [1136, 401] on span "查看活動" at bounding box center [1126, 401] width 62 height 12
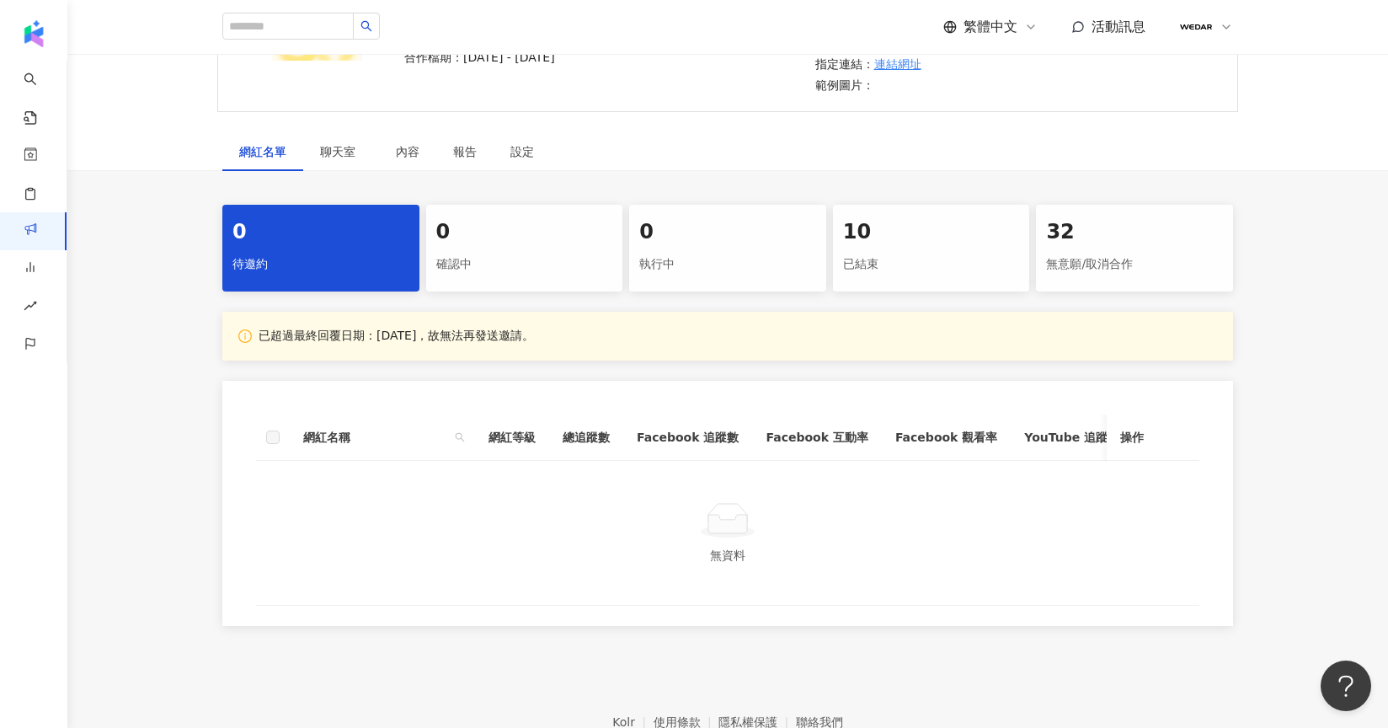
scroll to position [370, 0]
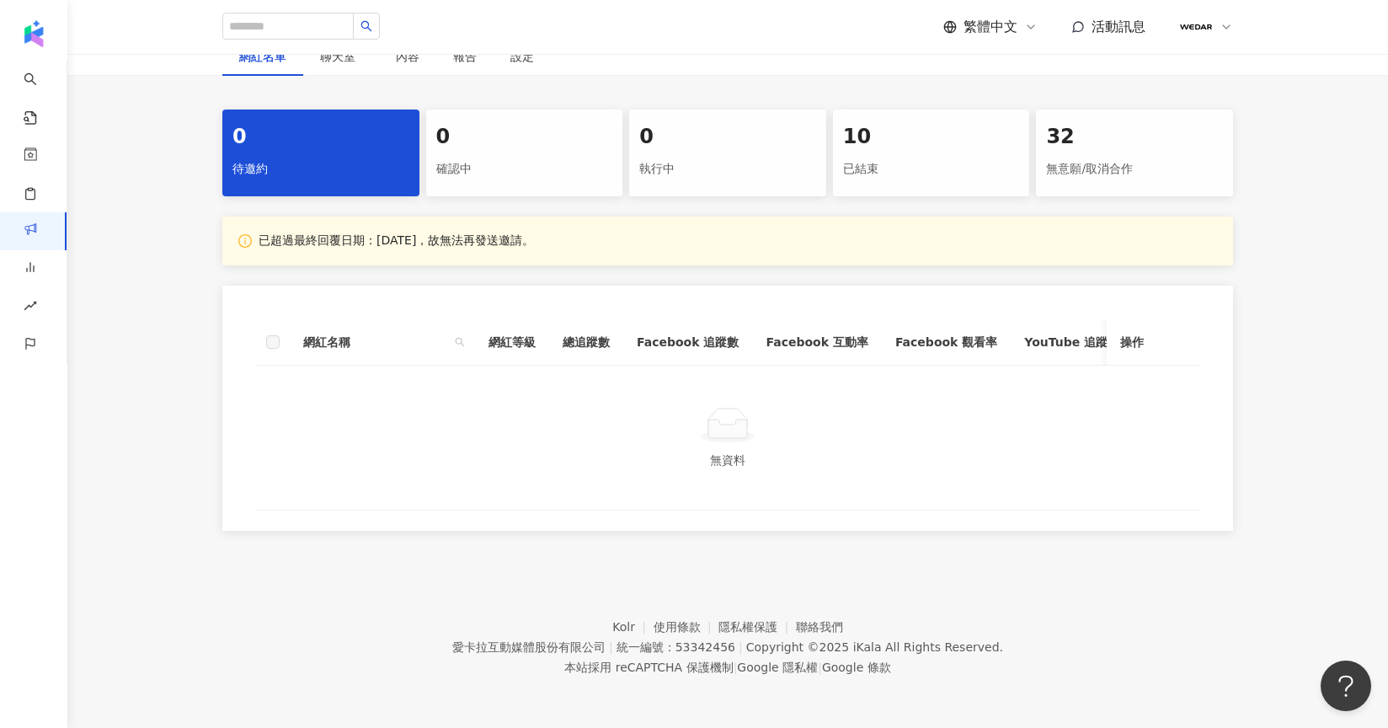
click at [896, 139] on div "10 已結束" at bounding box center [931, 152] width 197 height 87
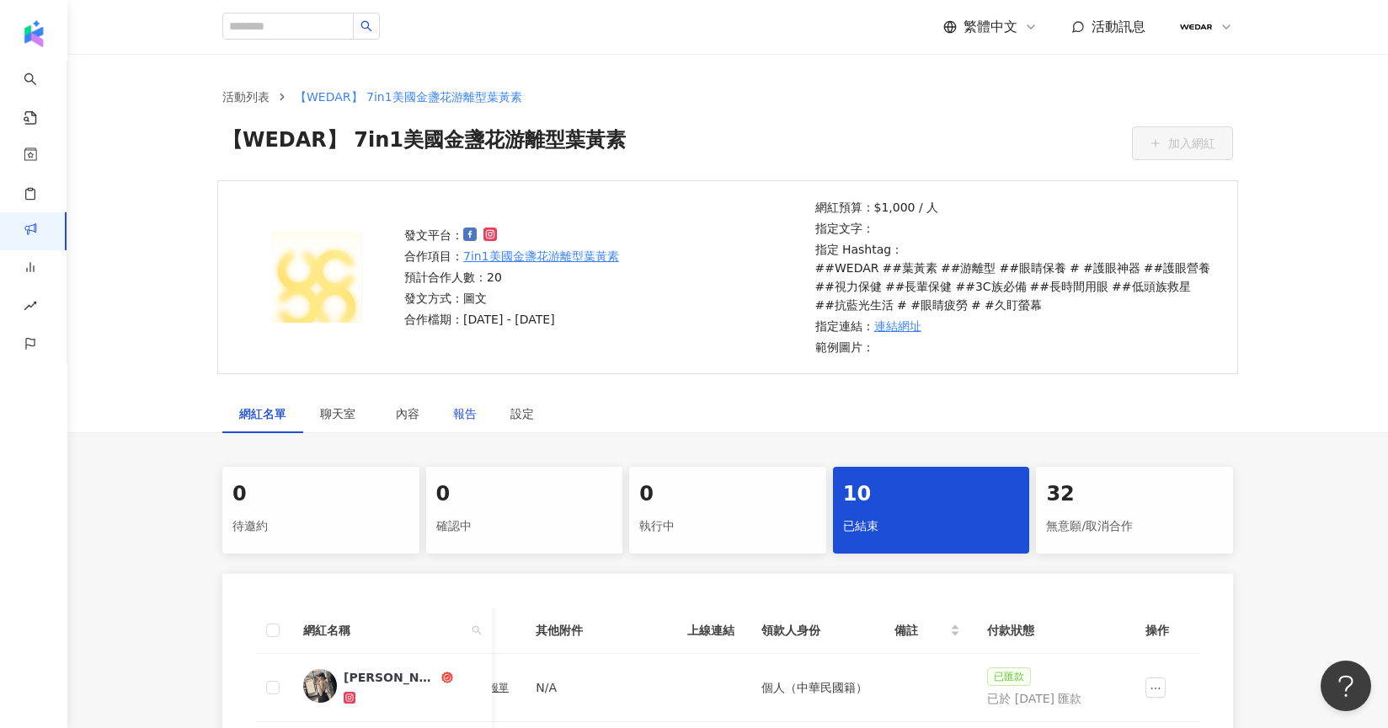
click at [470, 410] on div "報告" at bounding box center [465, 413] width 24 height 19
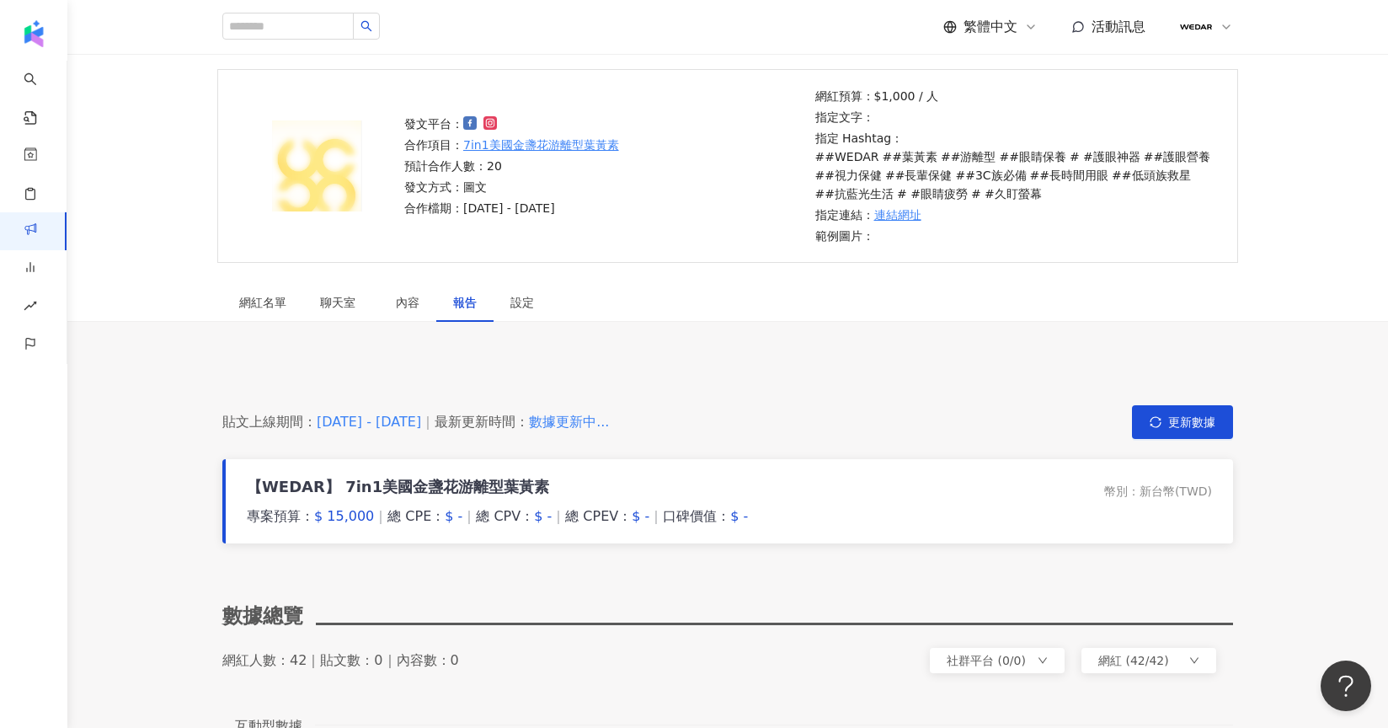
scroll to position [136, 0]
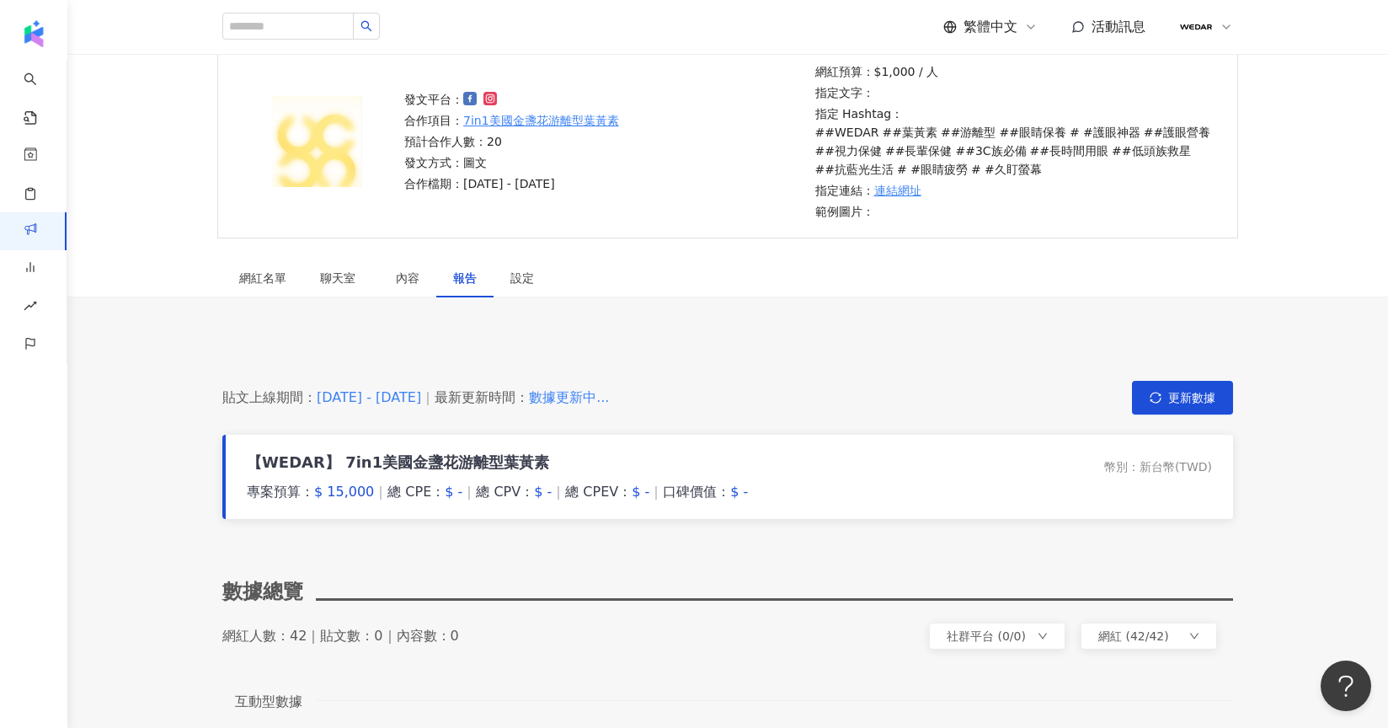
click at [730, 490] on div "$ -" at bounding box center [739, 492] width 18 height 19
click at [1183, 393] on span "更新數據" at bounding box center [1191, 397] width 47 height 13
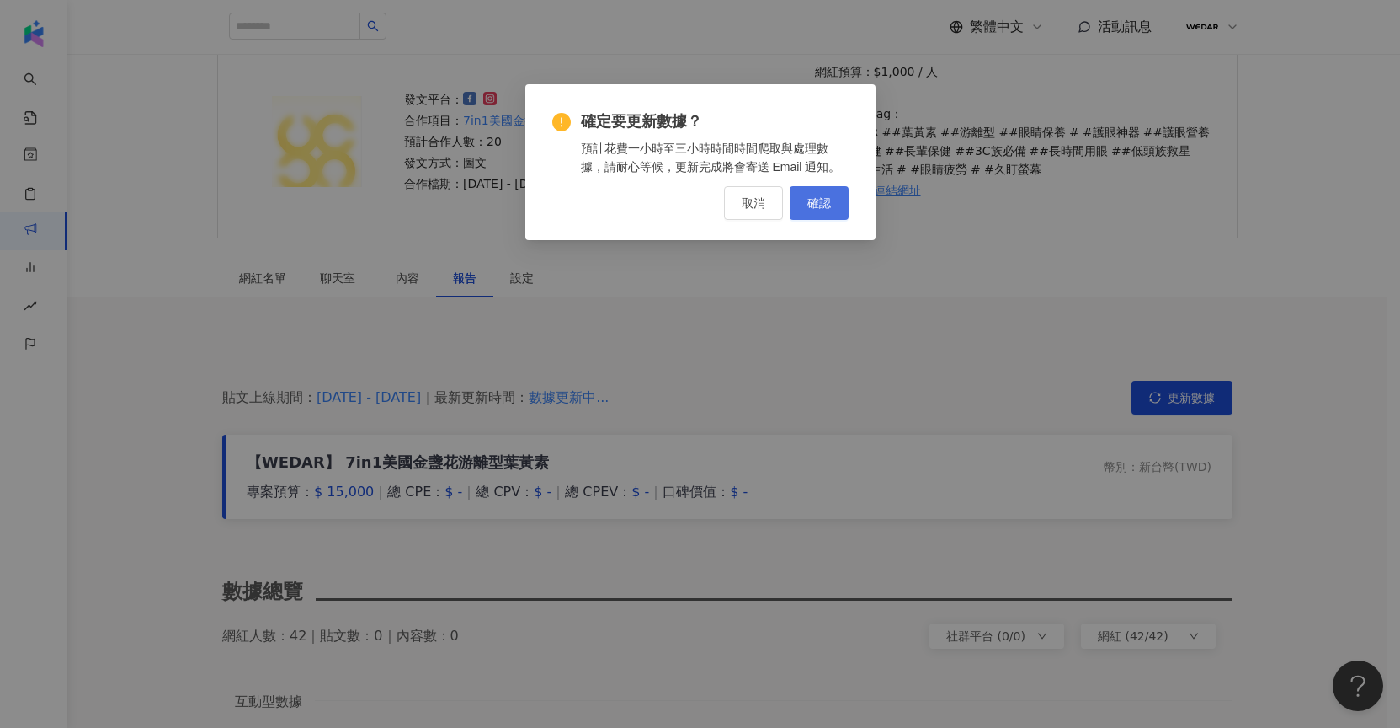
click at [825, 202] on span "確認" at bounding box center [820, 202] width 24 height 13
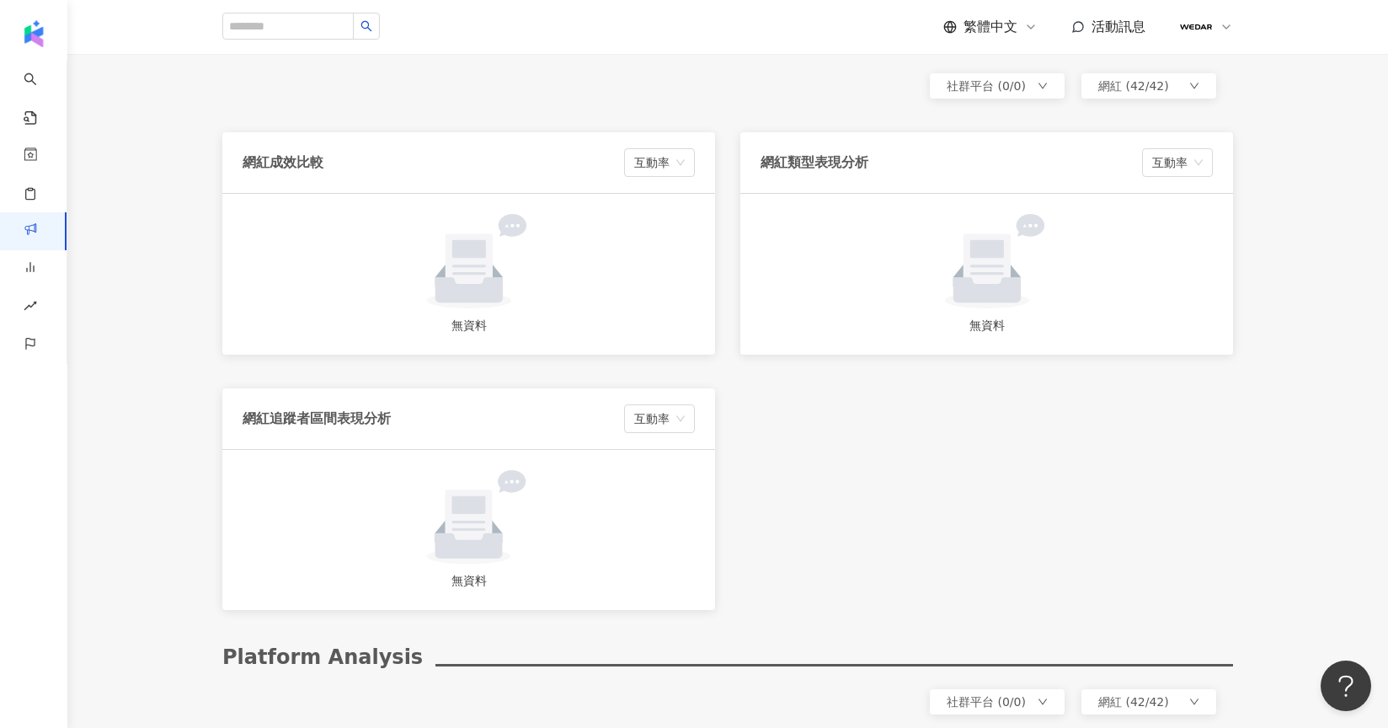
scroll to position [2387, 0]
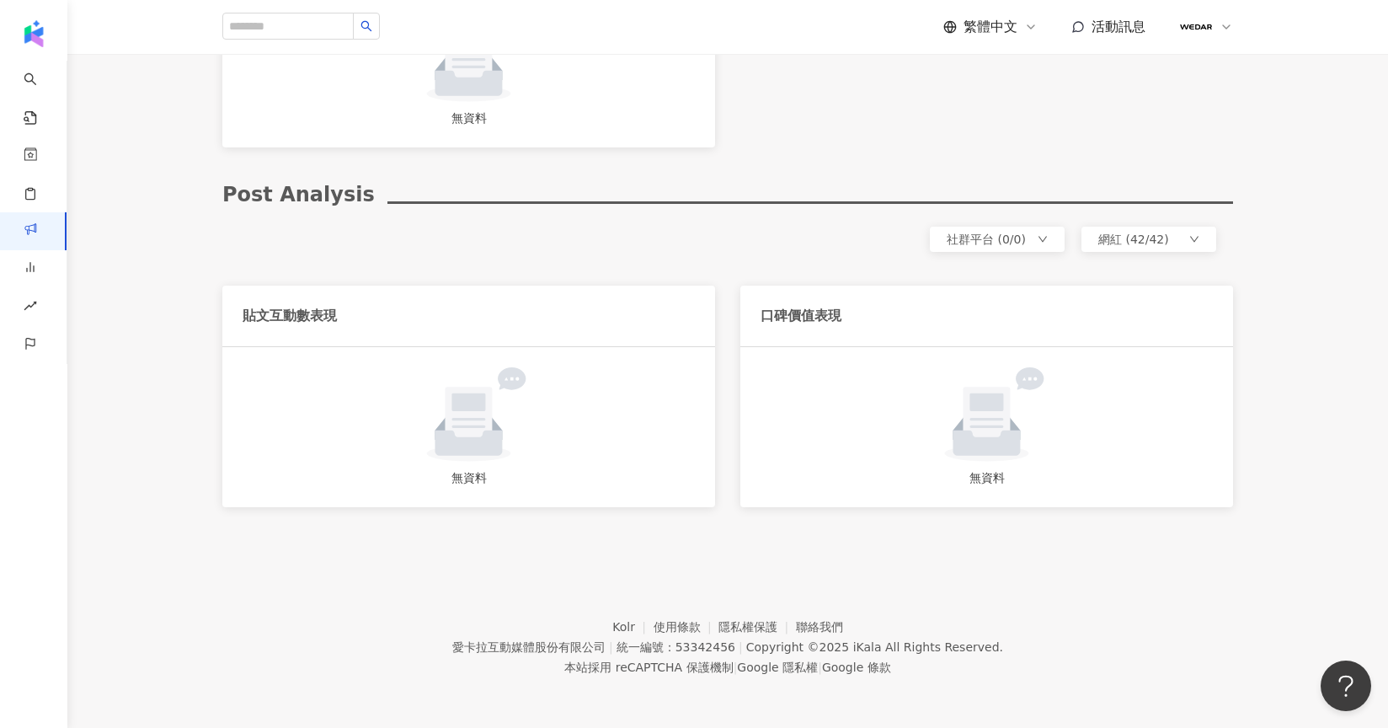
click at [1125, 237] on span "網紅 (42/42)" at bounding box center [1133, 238] width 71 height 13
click at [1124, 237] on span "網紅 (42/42)" at bounding box center [1133, 238] width 71 height 13
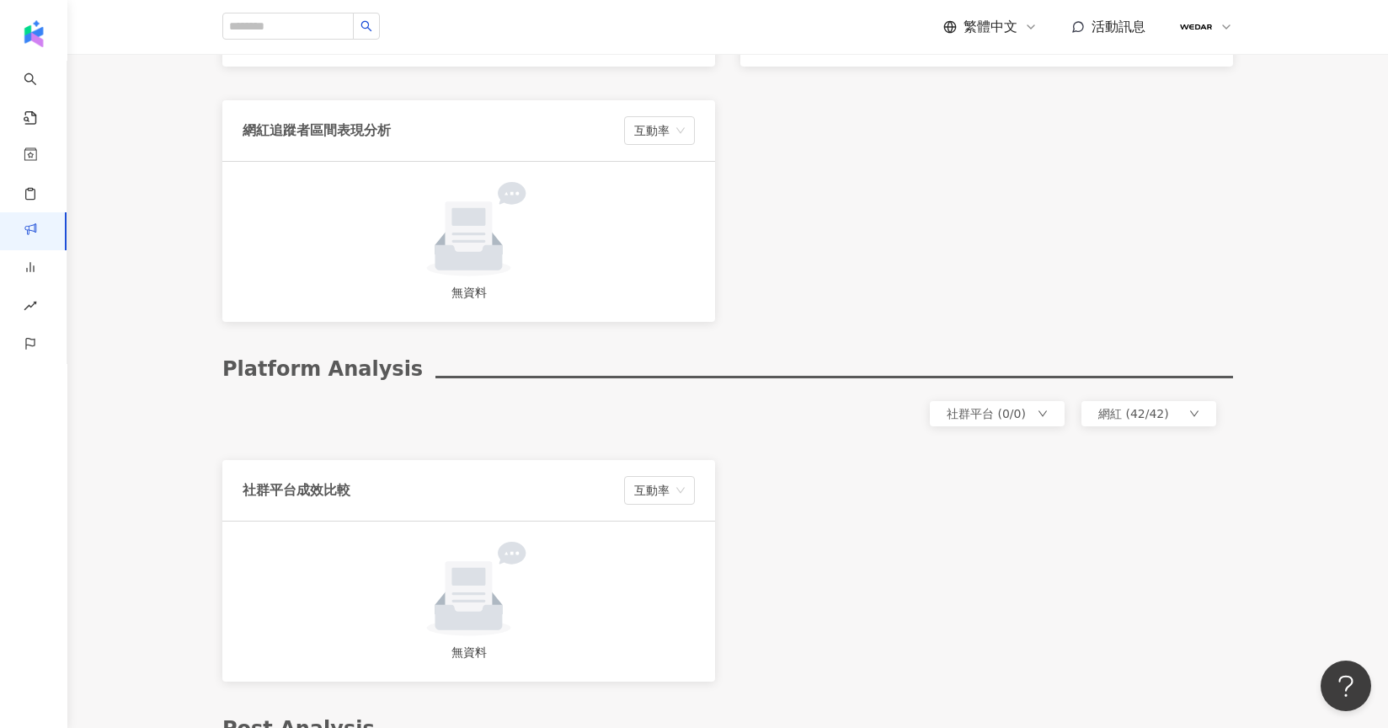
scroll to position [1299, 0]
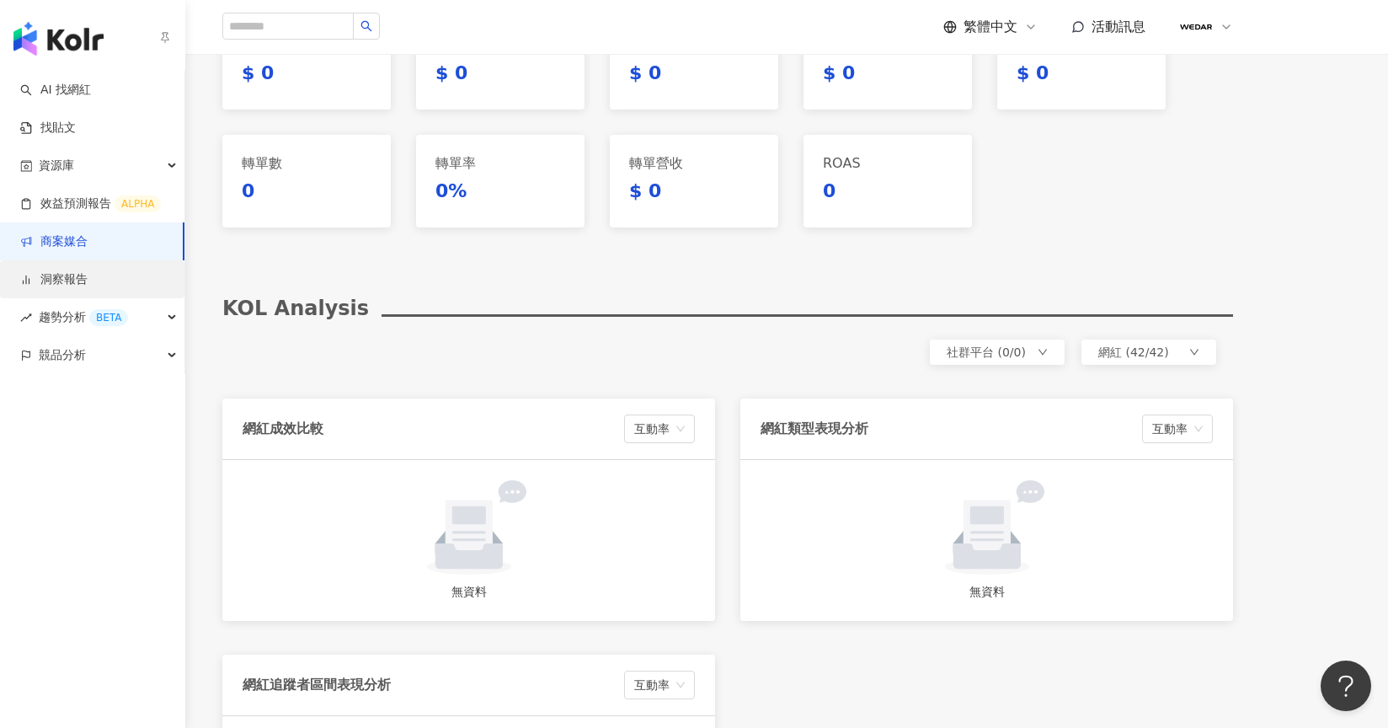
click at [77, 281] on link "洞察報告" at bounding box center [53, 279] width 67 height 17
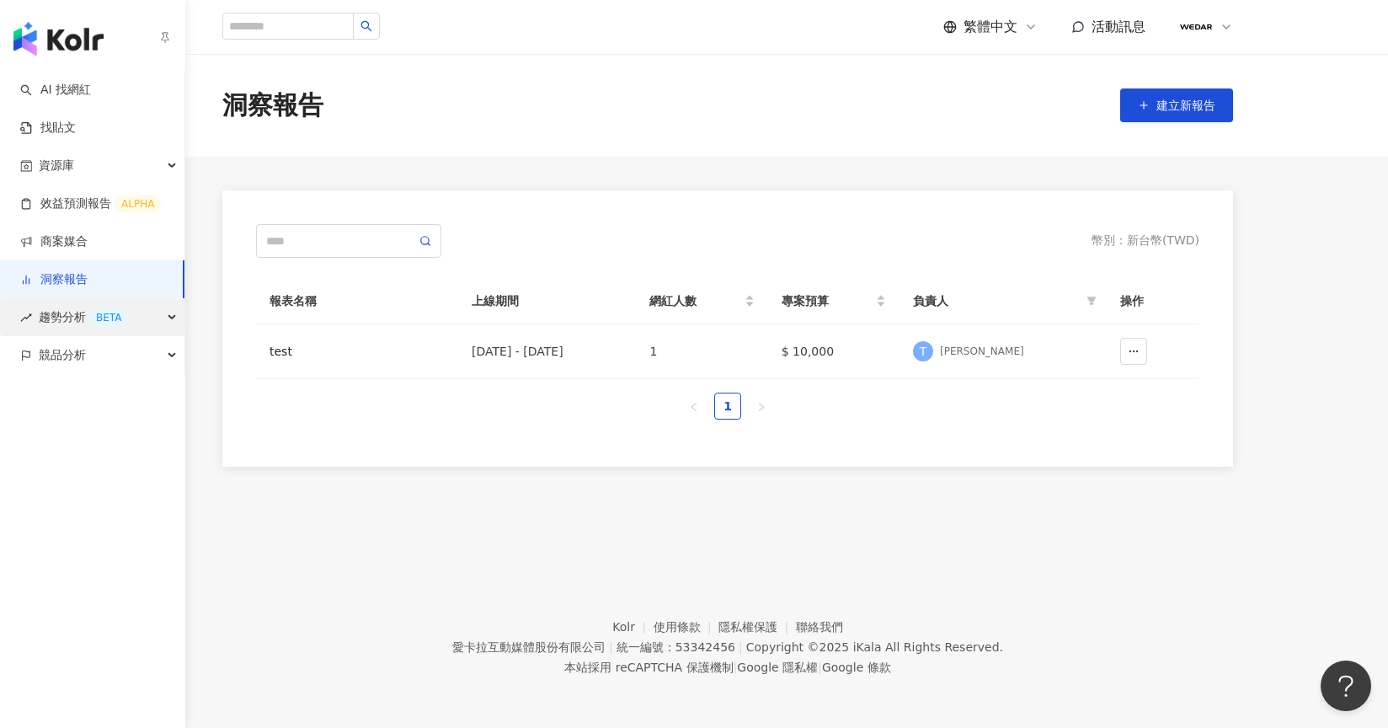
click at [63, 332] on span "趨勢分析 BETA" at bounding box center [83, 317] width 89 height 38
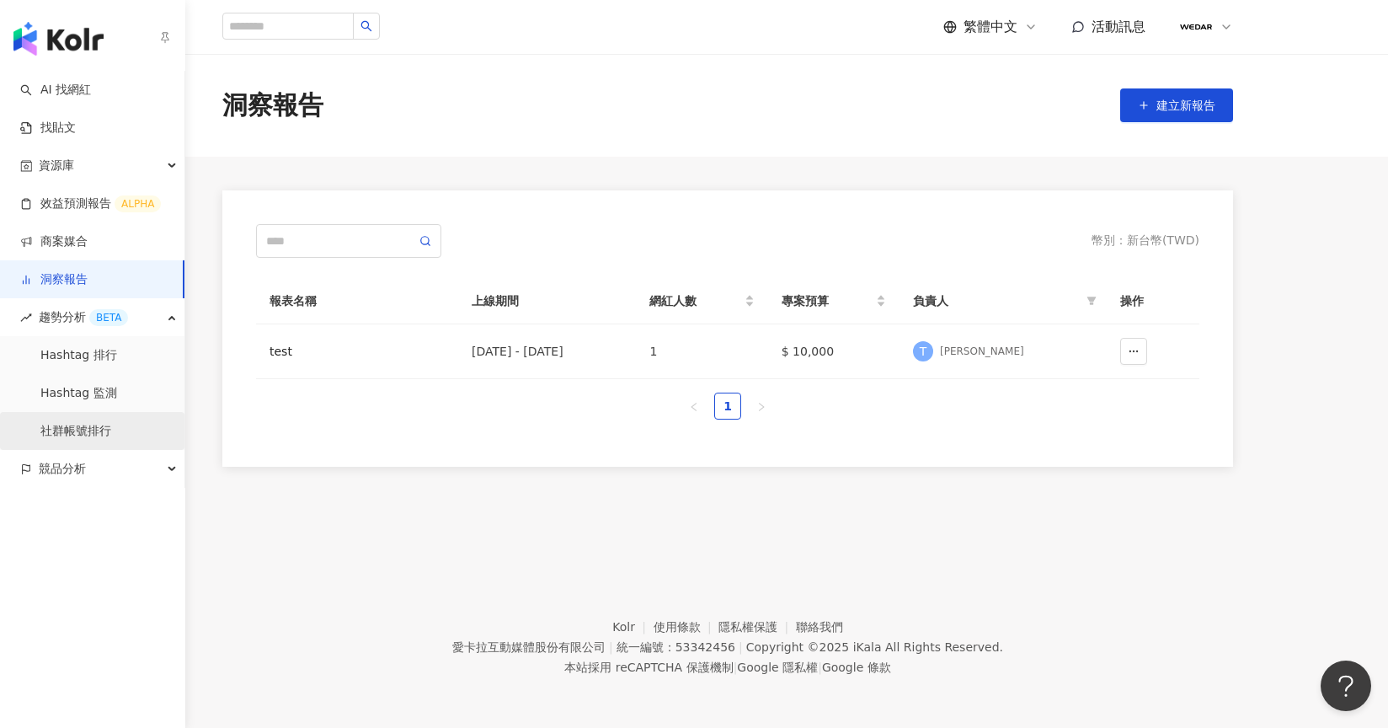
click at [80, 429] on link "社群帳號排行" at bounding box center [75, 431] width 71 height 17
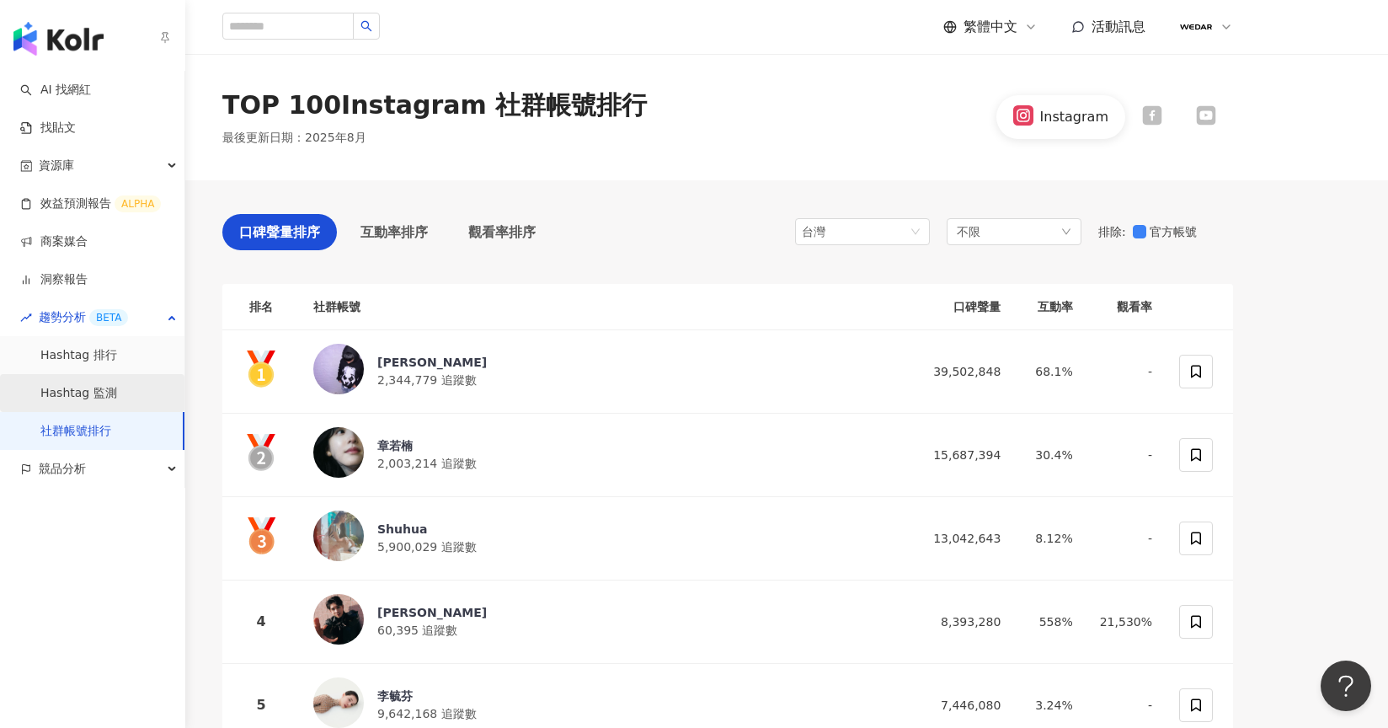
click at [80, 393] on link "Hashtag 監測" at bounding box center [78, 393] width 77 height 17
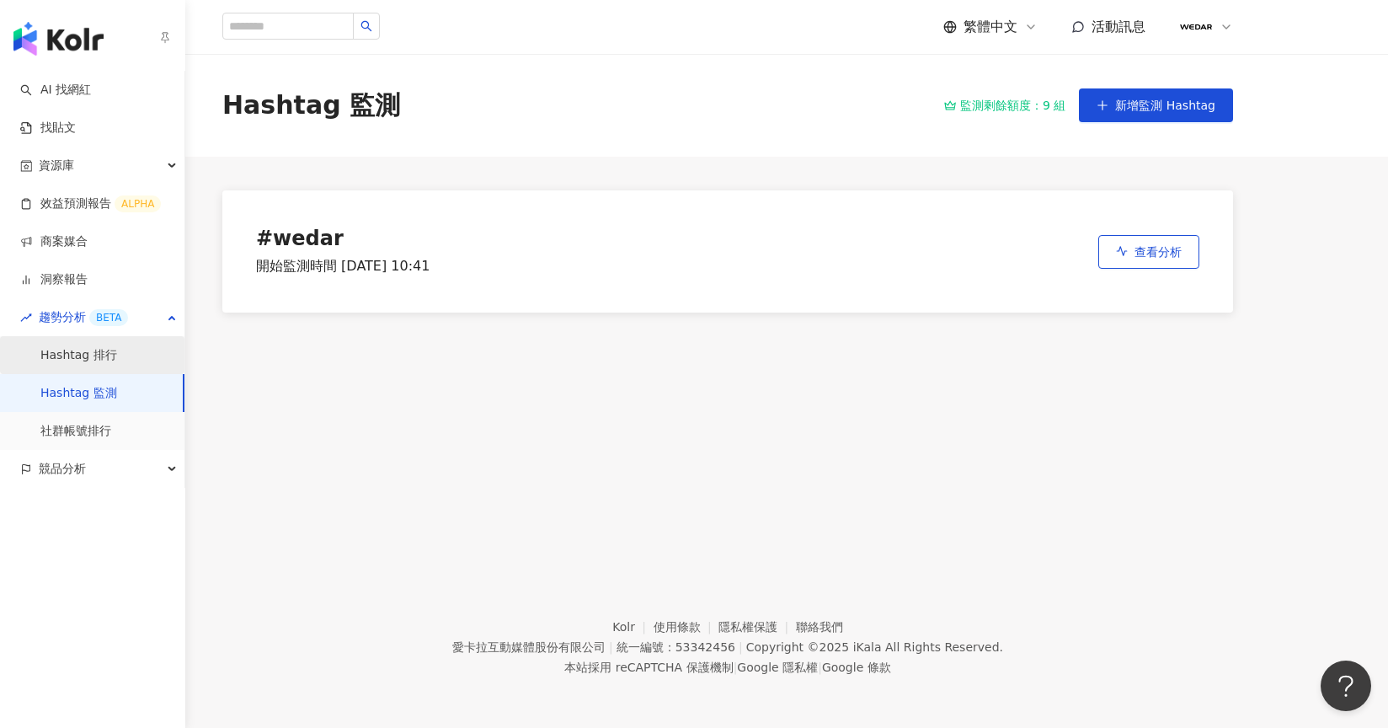
click at [64, 357] on link "Hashtag 排行" at bounding box center [78, 355] width 77 height 17
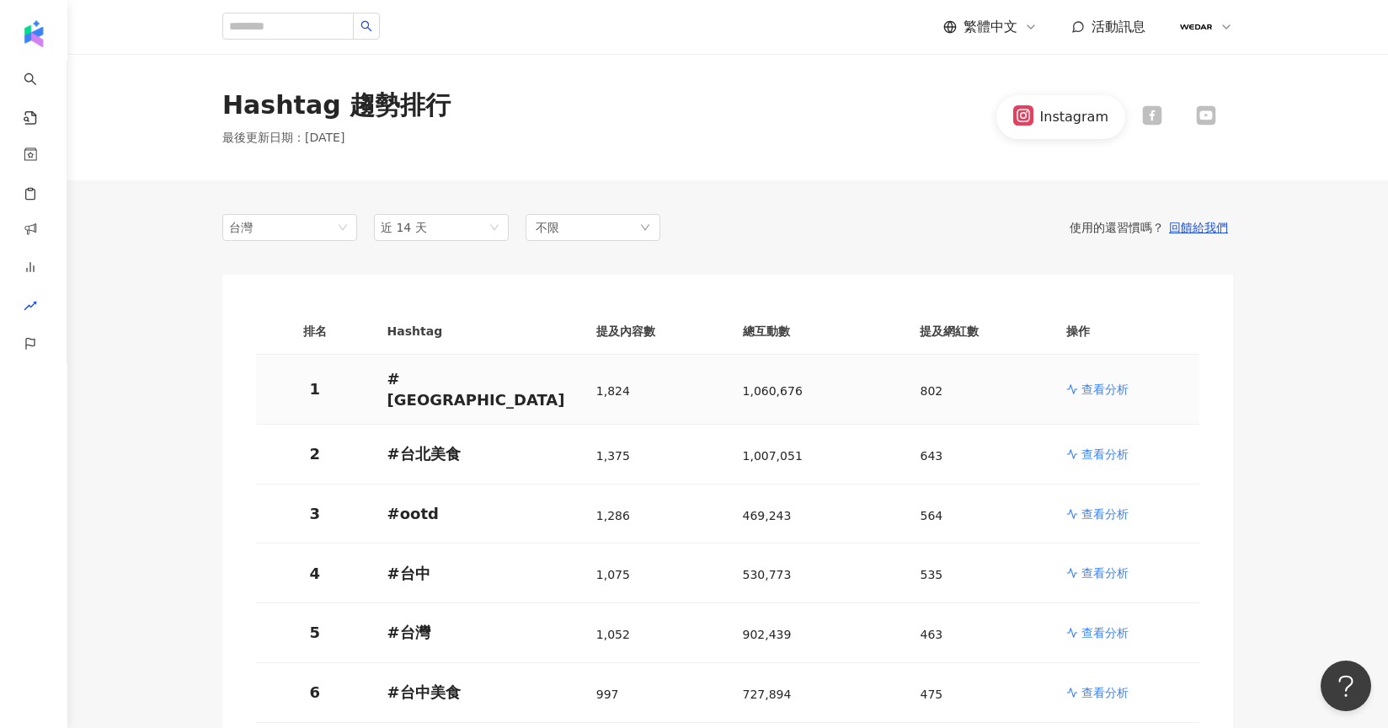
click at [1096, 384] on p "查看分析" at bounding box center [1104, 389] width 47 height 17
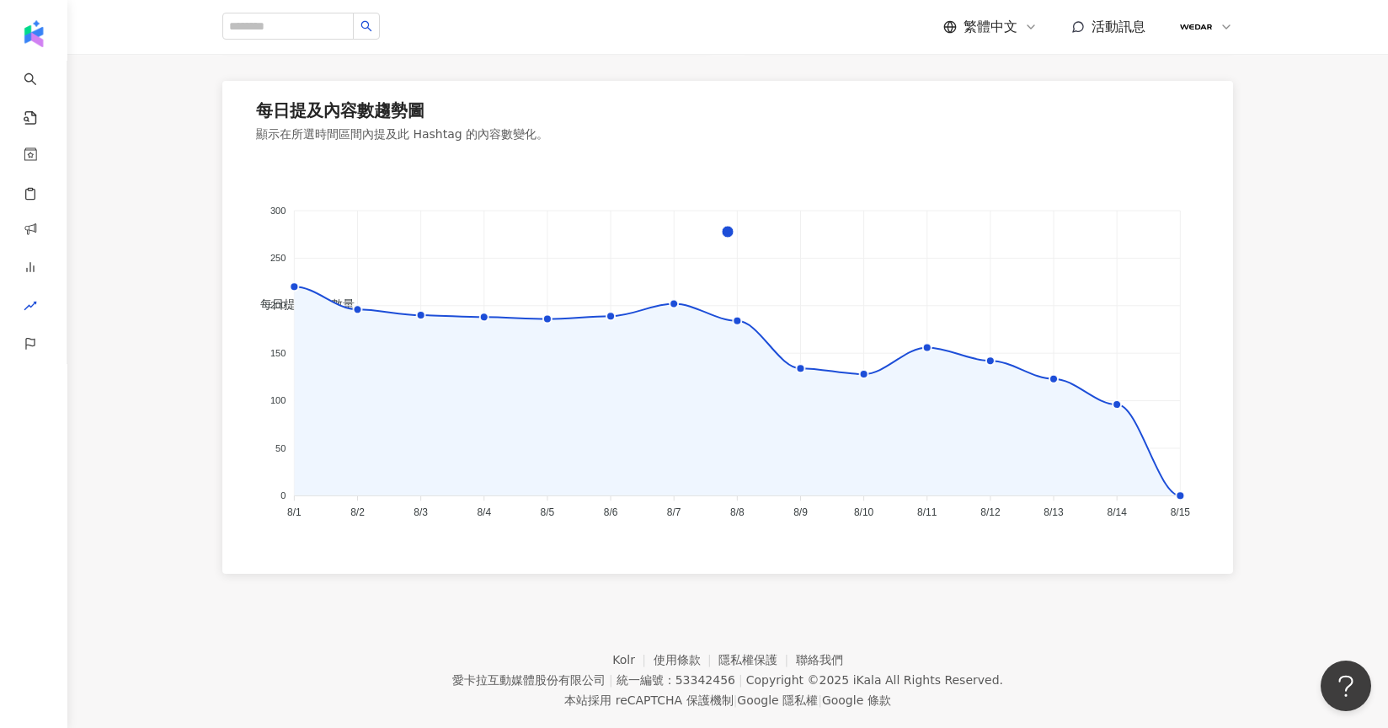
scroll to position [1171, 0]
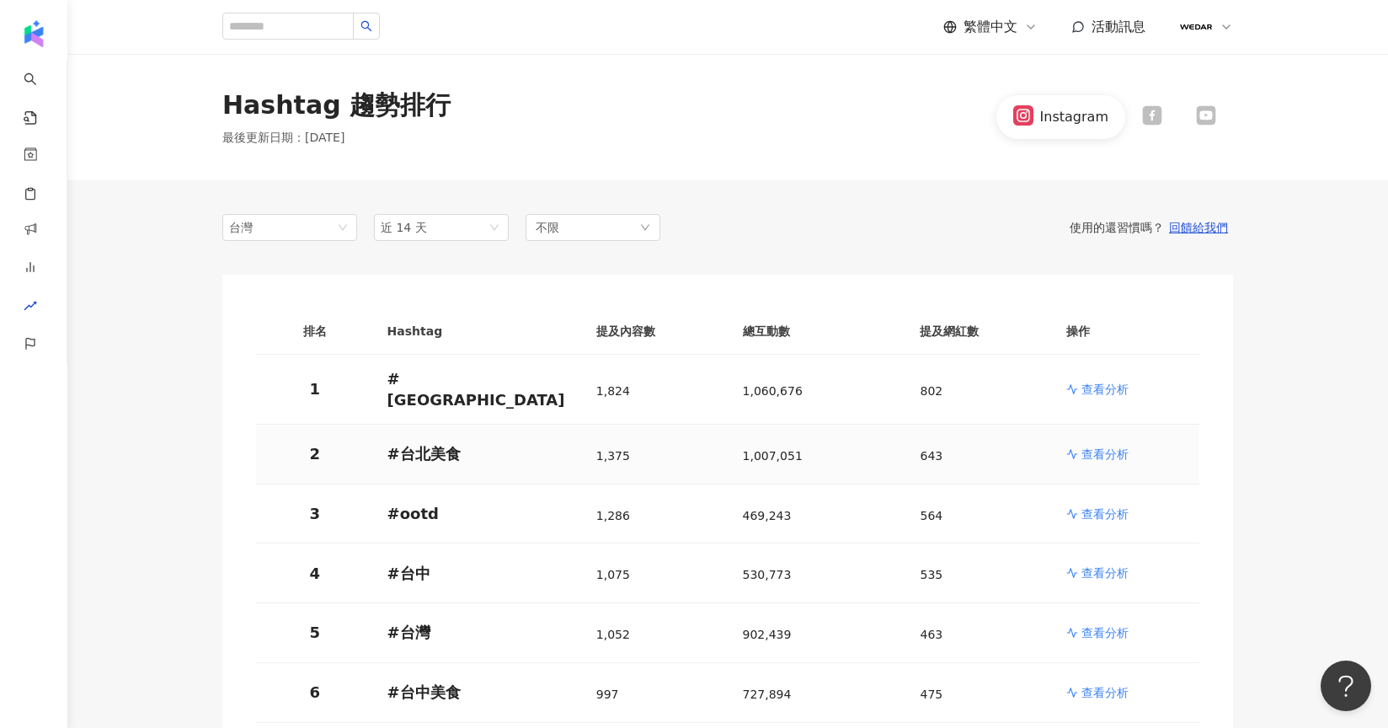
click at [1097, 445] on p "查看分析" at bounding box center [1104, 453] width 47 height 17
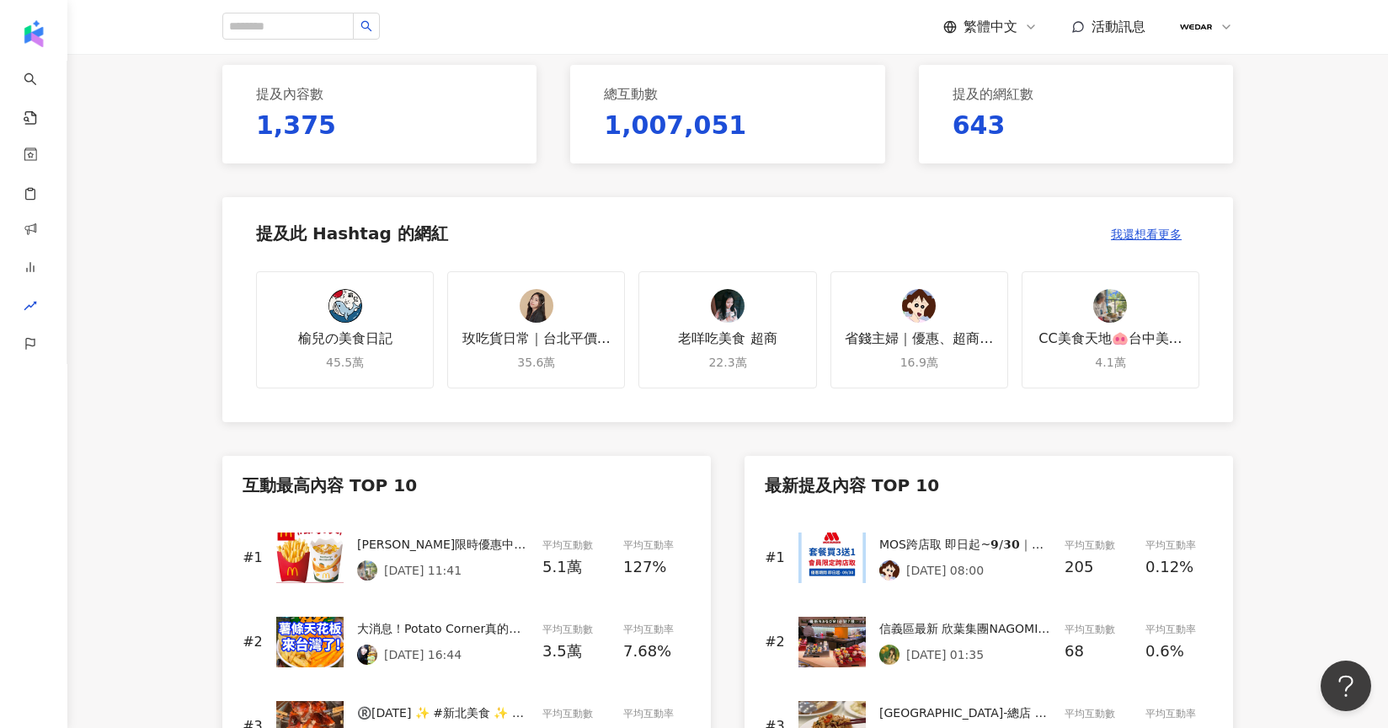
scroll to position [394, 0]
